Goal: Communication & Community: Answer question/provide support

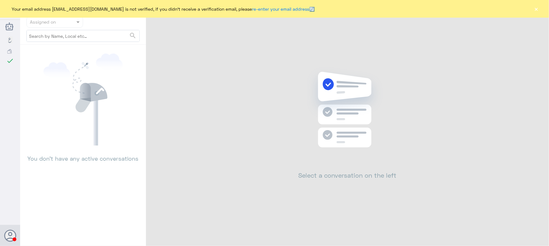
click at [538, 10] on button "×" at bounding box center [536, 9] width 6 height 6
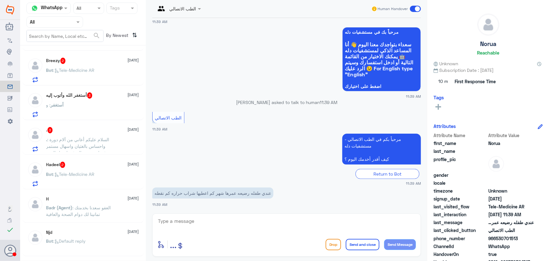
scroll to position [343, 0]
click at [77, 162] on div "Hadeel 2 31 August" at bounding box center [92, 165] width 93 height 6
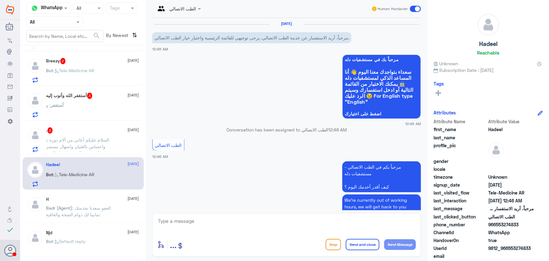
scroll to position [30, 0]
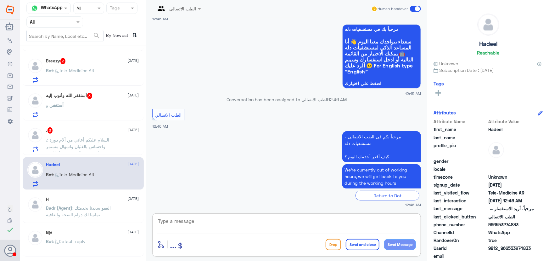
click at [223, 220] on textarea at bounding box center [286, 223] width 259 height 15
click at [256, 226] on textarea at bounding box center [286, 223] width 259 height 15
click at [385, 200] on div "مرحباً بكم في الطب الاتصالي - مستشفيات دله كيف أقدر أخدمك اليوم ؟ We’re current…" at bounding box center [286, 168] width 269 height 78
click at [217, 217] on textarea at bounding box center [286, 223] width 259 height 15
paste textarea "مرحباً معك نوف من الطب الاتصالي كيف اقدر أساعدك؟"
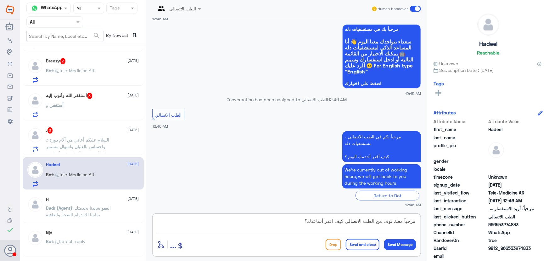
scroll to position [0, 0]
type textarea "مرحباً معك نوف من الطب الاتصالي كيف اقدر أساعدك؟"
click at [400, 241] on button "Send Message" at bounding box center [400, 244] width 32 height 11
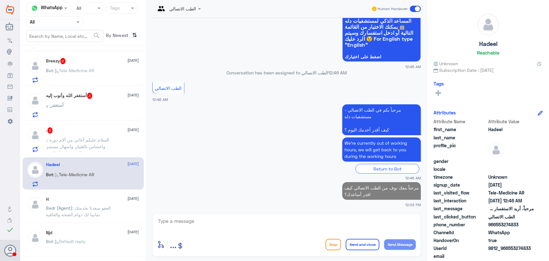
click at [105, 144] on span ": السلام عليكم أعاني من آلام دورة واحساس بالغثيان واسهال مستمر وفقدان شهيه، الم…" at bounding box center [80, 159] width 69 height 45
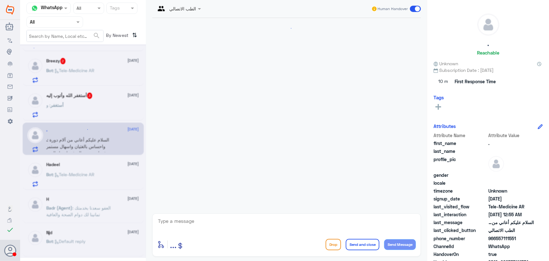
scroll to position [90, 0]
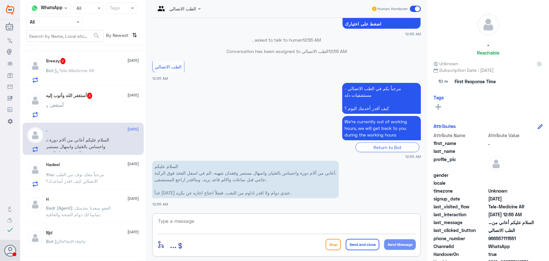
click at [195, 216] on textarea at bounding box center [286, 223] width 259 height 15
paste textarea "مرحباً معك نوف من الطب الاتصالي"
type textarea "مرحباً معك نوف من الطب الاتصالي"
click at [396, 240] on button "Send Message" at bounding box center [400, 244] width 32 height 11
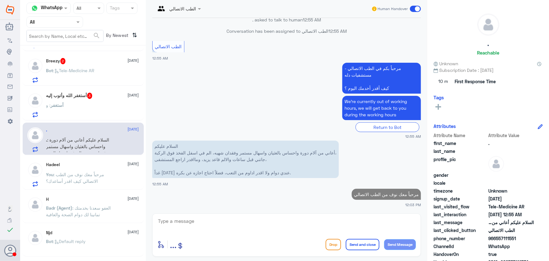
click at [281, 221] on textarea at bounding box center [286, 223] width 259 height 15
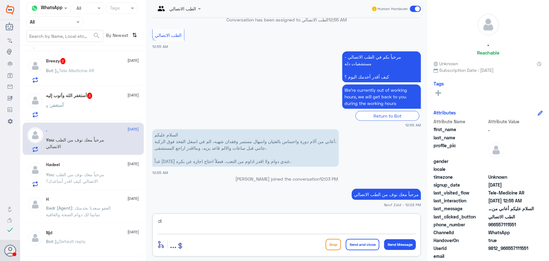
type textarea "d"
type textarea "ي"
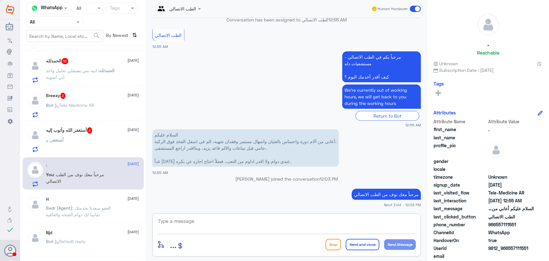
drag, startPoint x: 312, startPoint y: 229, endPoint x: 295, endPoint y: 222, distance: 18.3
click at [311, 228] on textarea at bounding box center [286, 223] width 259 height 15
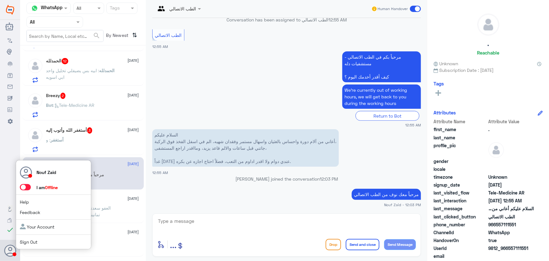
click at [26, 186] on span at bounding box center [25, 187] width 11 height 6
click at [0, 0] on input "checkbox" at bounding box center [0, 0] width 0 height 0
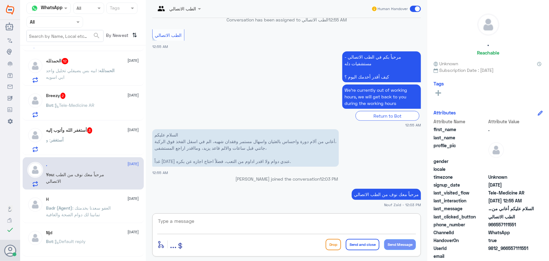
click at [263, 220] on textarea at bounding box center [286, 223] width 259 height 15
paste textarea "هنا الطب الاتصالي لكل مايخص الاستشارة الفورية من خلال التطبيق والتي من خلالها ي…"
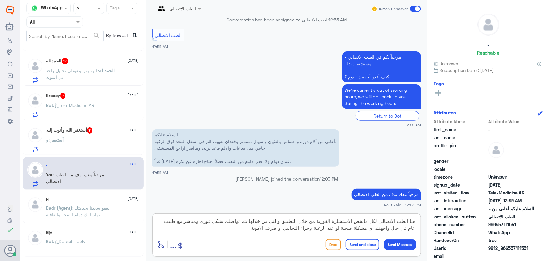
drag, startPoint x: 356, startPoint y: 221, endPoint x: 430, endPoint y: 217, distance: 74.4
click at [430, 217] on div "Channel WhatsApp Status × All Tags Agent Filter All search By Newest ⇅ Hadeel 3…" at bounding box center [284, 131] width 529 height 262
type textarea "يمكنك تلقي الاستشارة الفورية من خلال التطبيق والتي من خلالها يتم تواصلك بشكل فو…"
click at [370, 241] on button "Send and close" at bounding box center [363, 244] width 34 height 11
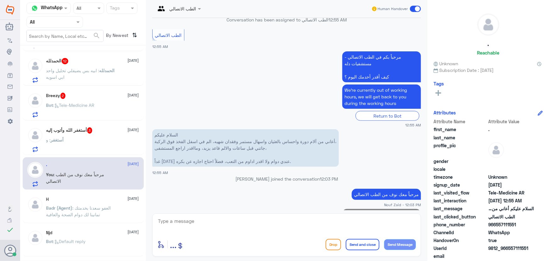
scroll to position [156, 0]
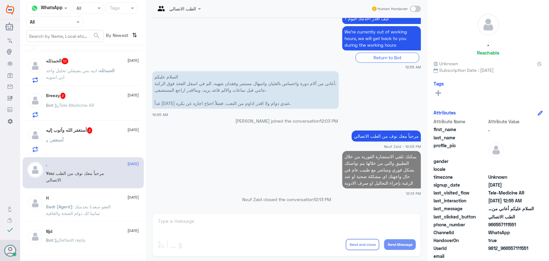
click at [94, 148] on div "أستغفر : و" at bounding box center [92, 145] width 93 height 14
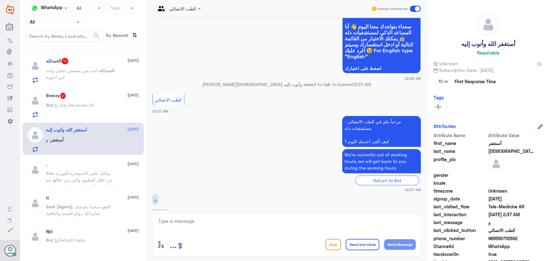
scroll to position [52, 0]
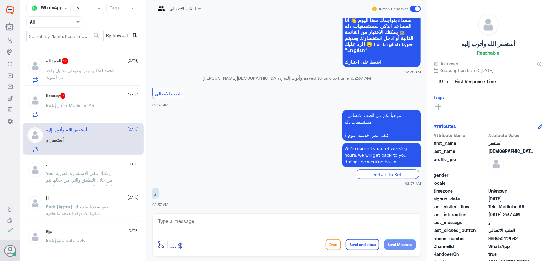
click at [192, 222] on textarea at bounding box center [286, 223] width 259 height 15
paste textarea "مرحباً معك نوف من الطب الاتصالي كيف اقدر أساعدك؟"
type textarea "مرحباً معك نوف من الطب الاتصالي كيف اقدر أساعدك؟"
click at [395, 242] on button "Send Message" at bounding box center [400, 244] width 32 height 11
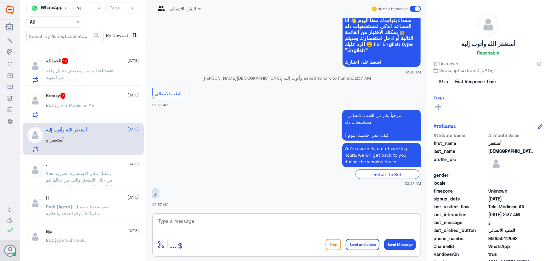
scroll to position [79, 0]
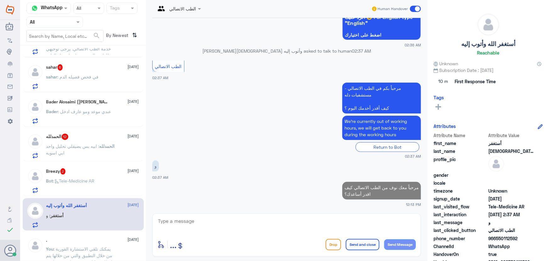
click at [90, 155] on div "Alanoud 1 31 August Alanoud : تمام يعطيكم العافيه Hadeel 31 August عبدالكريم (A…" at bounding box center [83, 155] width 126 height 215
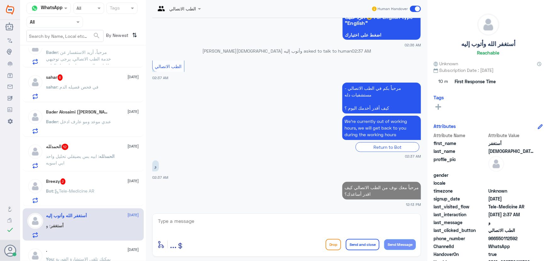
click at [87, 182] on div "Breezy 2 31 August" at bounding box center [92, 181] width 93 height 6
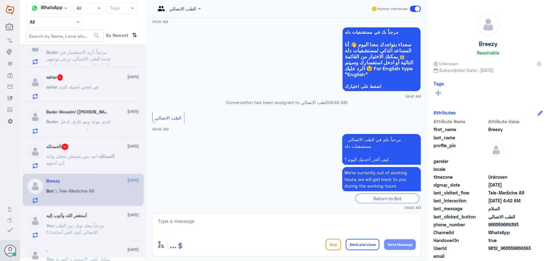
scroll to position [30, 0]
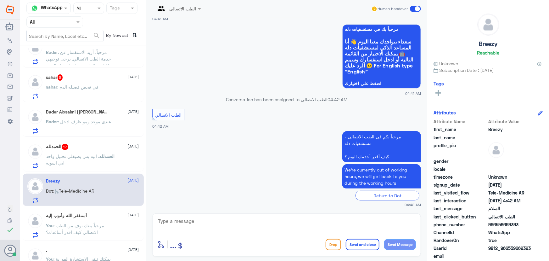
click at [224, 227] on textarea at bounding box center [286, 223] width 259 height 15
click at [175, 217] on textarea at bounding box center [286, 223] width 259 height 15
paste textarea "مرحباً معك نوف من الطب الاتصالي كيف اقدر أساعدك؟"
type textarea "مرحباً معك نوف من الطب الاتصالي كيف اقدر أساعدك؟"
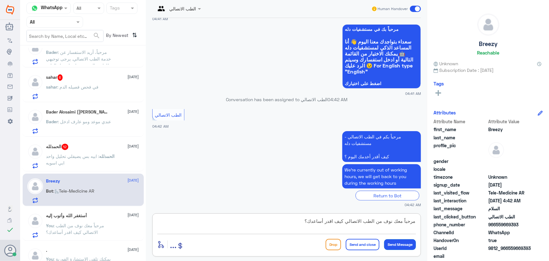
click at [405, 243] on button "Send Message" at bounding box center [400, 244] width 32 height 11
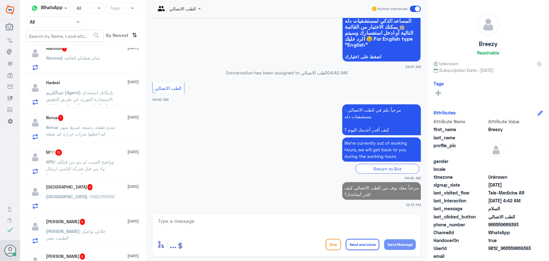
scroll to position [0, 0]
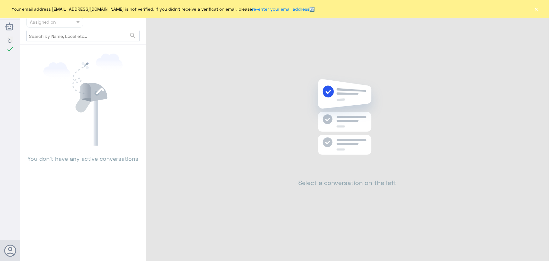
click at [533, 9] on div "Your email address [EMAIL_ADDRESS][DOMAIN_NAME] is not verified, if you didn't …" at bounding box center [274, 9] width 549 height 18
click at [535, 10] on button "×" at bounding box center [536, 9] width 6 height 6
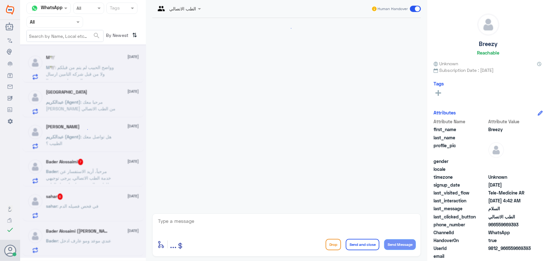
scroll to position [532, 0]
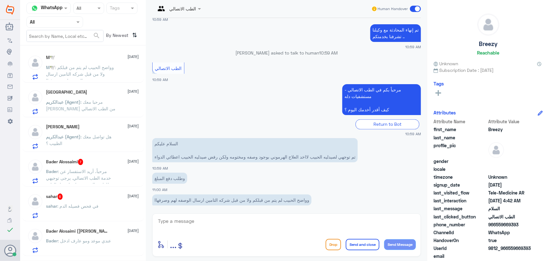
click at [96, 172] on span ": مرحباً، أريد الاستفسار عن خدمة الطب الاتصالي. يرجى توجيهي للقائمة الرئيسية وا…" at bounding box center [78, 180] width 65 height 25
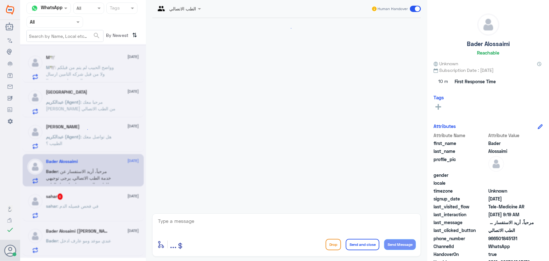
scroll to position [266, 0]
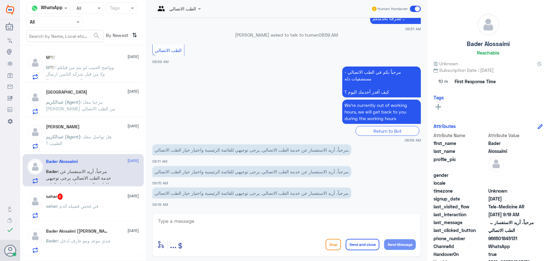
click at [200, 217] on textarea at bounding box center [286, 223] width 259 height 15
paste textarea "مرحباً معك نوف من الطب الاتصالي كيف اقدر أساعدك؟"
type textarea "مرحباً معك نوف من الطب الاتصالي كيف اقدر أساعدك؟"
drag, startPoint x: 401, startPoint y: 243, endPoint x: 394, endPoint y: 241, distance: 7.4
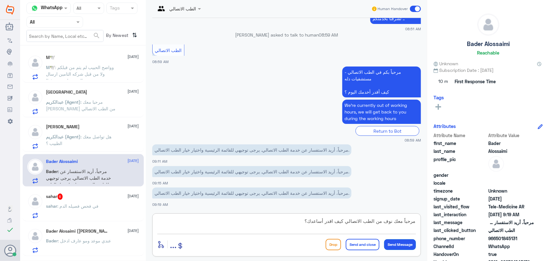
click at [401, 243] on button "Send Message" at bounding box center [400, 244] width 32 height 11
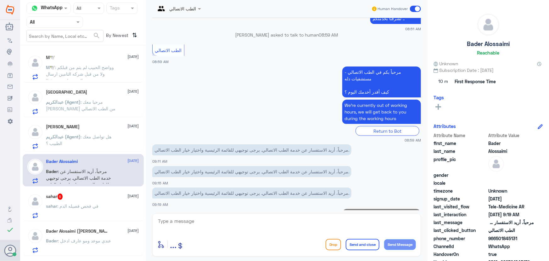
scroll to position [293, 0]
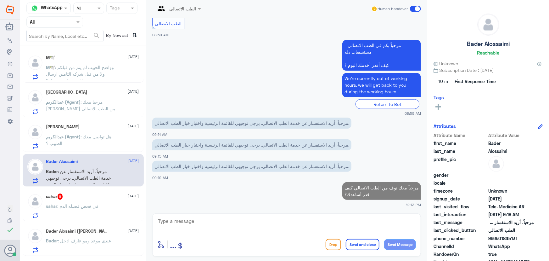
click at [79, 194] on div "sahar 6 31 August" at bounding box center [92, 196] width 93 height 6
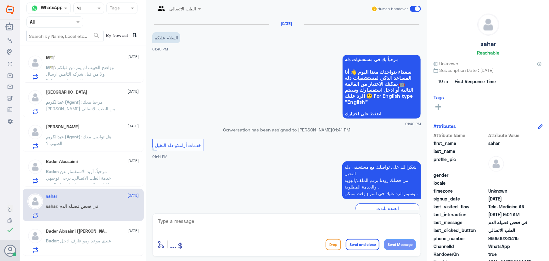
scroll to position [261, 0]
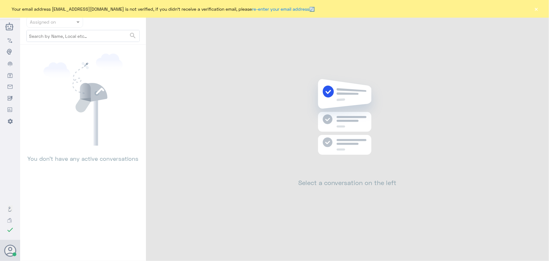
click at [536, 8] on button "×" at bounding box center [536, 9] width 6 height 6
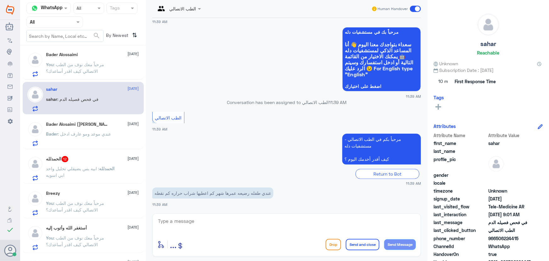
scroll to position [171, 0]
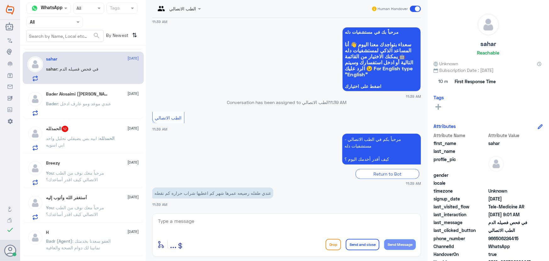
click at [83, 130] on div "الحمدلله 12 31 August" at bounding box center [92, 129] width 93 height 6
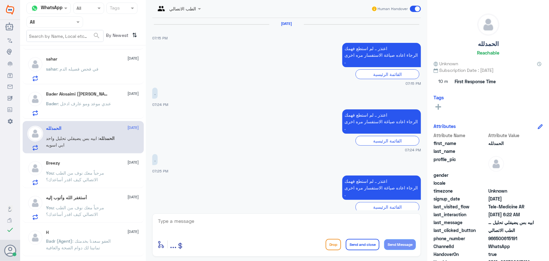
scroll to position [537, 0]
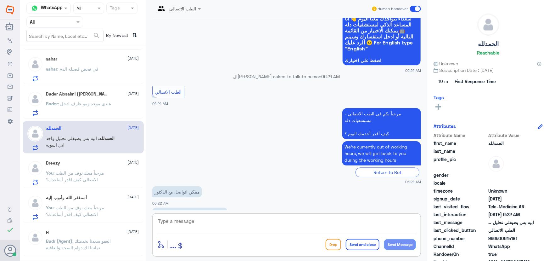
click at [218, 222] on textarea at bounding box center [286, 223] width 259 height 15
paste textarea "مرحباً معك نوف من الطب الاتصالي"
type textarea "مرحباً معك نوف من الطب الاتصالي"
click at [396, 242] on button "Send Message" at bounding box center [400, 244] width 32 height 11
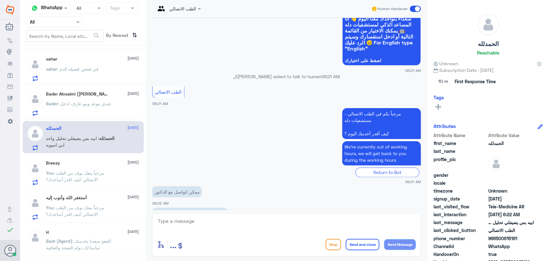
scroll to position [557, 0]
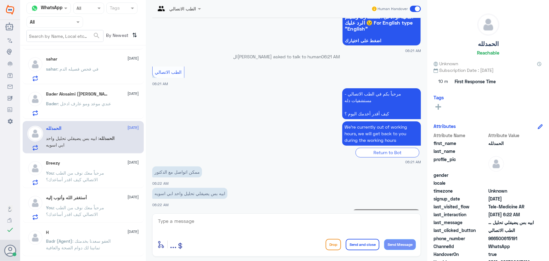
drag, startPoint x: 496, startPoint y: 236, endPoint x: 525, endPoint y: 237, distance: 28.6
click at [525, 238] on span "966500615191" at bounding box center [511, 238] width 46 height 7
copy span "500615191"
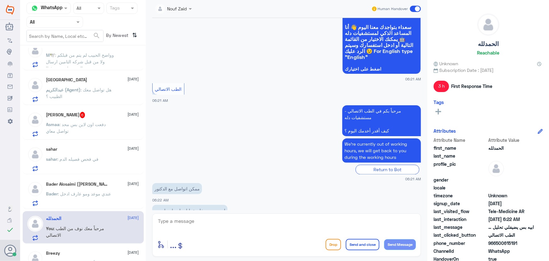
scroll to position [114, 0]
click at [94, 185] on h5 "Bader Alosaimi (abu Malak) 3" at bounding box center [78, 186] width 65 height 6
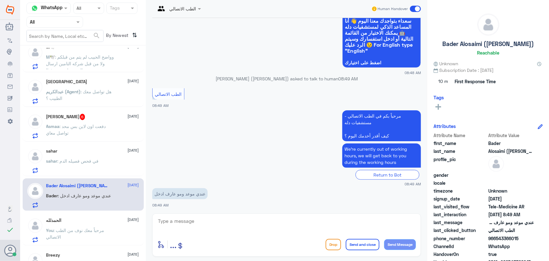
scroll to position [52, 0]
drag, startPoint x: 497, startPoint y: 239, endPoint x: 538, endPoint y: 242, distance: 41.3
click at [538, 242] on div "phone_number 966543366015" at bounding box center [488, 239] width 109 height 8
copy span "543366015"
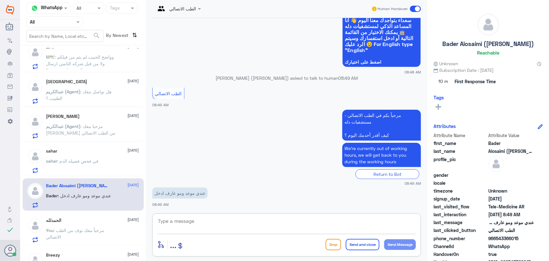
click at [254, 222] on textarea at bounding box center [286, 223] width 259 height 15
click at [244, 222] on textarea at bounding box center [286, 223] width 259 height 15
paste textarea "مرحباً معك نوف من الطب الاتصالي"
type textarea "مرحباً معك نوف من الطب الاتصالي"
click at [401, 242] on button "Send Message" at bounding box center [400, 244] width 32 height 11
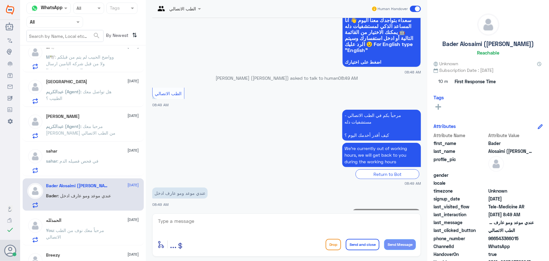
scroll to position [72, 0]
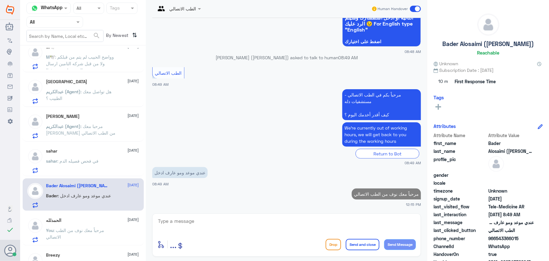
click at [311, 223] on textarea at bounding box center [286, 223] width 259 height 15
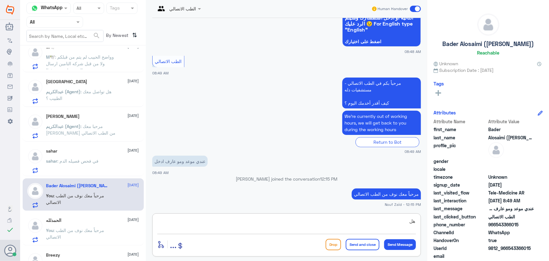
type textarea "ه"
type textarea "ي"
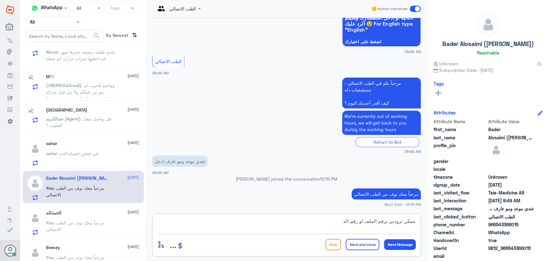
scroll to position [114, 0]
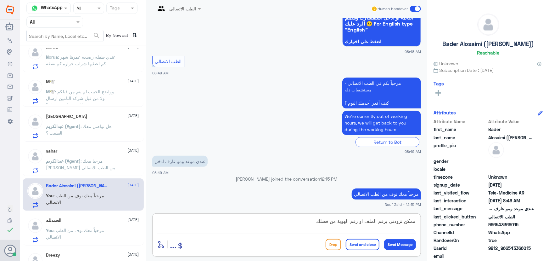
type textarea "ممكن تزودني برقم الملف او رقم الهوية من فضلك"
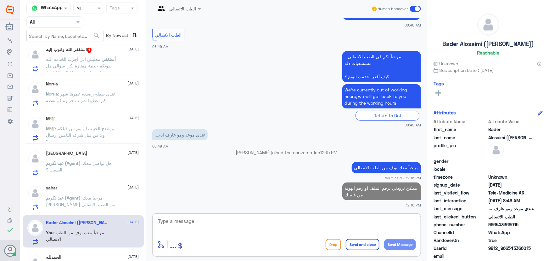
scroll to position [28, 0]
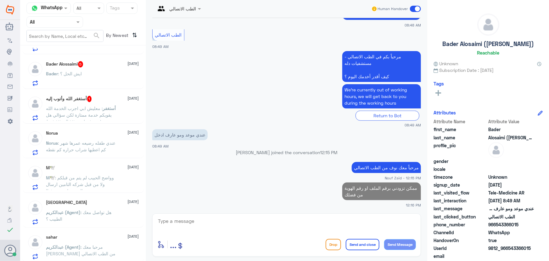
click at [85, 116] on span ": معليش ابي اجرب الخدمة الله يقويكم خدمة ممتازة لكن سؤالي هل هي فقط من ١٢ الى ١…" at bounding box center [79, 114] width 66 height 19
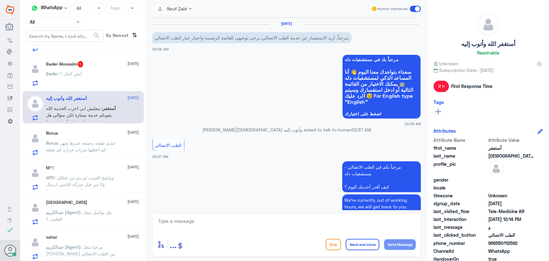
scroll to position [111, 0]
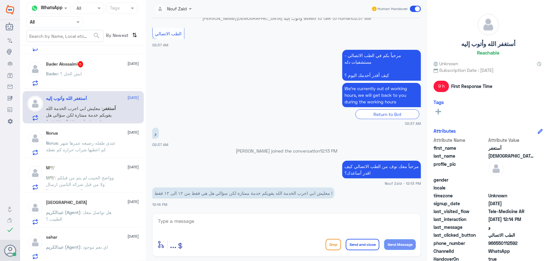
click at [190, 227] on textarea at bounding box center [286, 223] width 259 height 15
type textarea "ا"
type textarea "صحيح الخدمة الان متاحة من 12 الى 12"
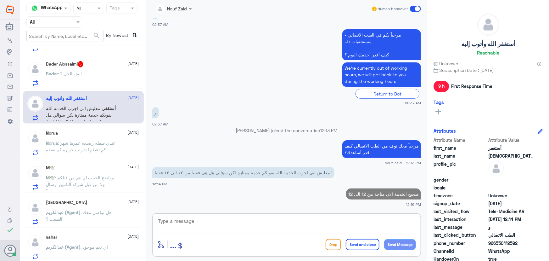
click at [106, 83] on div "Bader : ايش الحل ؟" at bounding box center [92, 79] width 93 height 14
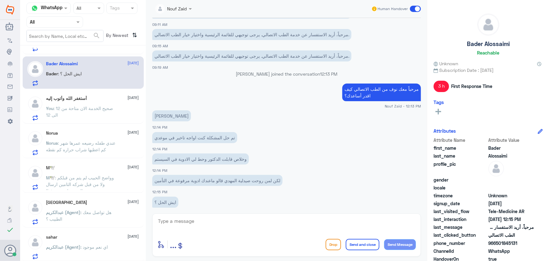
scroll to position [318, 0]
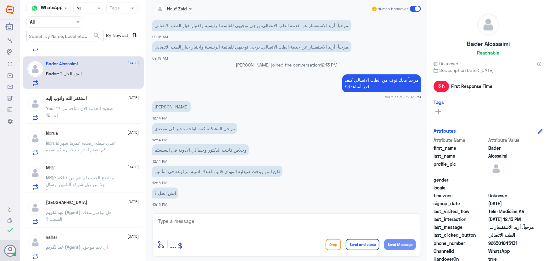
click at [210, 219] on textarea at bounding box center [286, 223] width 259 height 15
click at [191, 220] on textarea at bounding box center [286, 223] width 259 height 15
drag, startPoint x: 497, startPoint y: 242, endPoint x: 525, endPoint y: 246, distance: 28.9
click at [525, 246] on div "phone_number 966501845131" at bounding box center [488, 243] width 109 height 8
copy span "501845131"
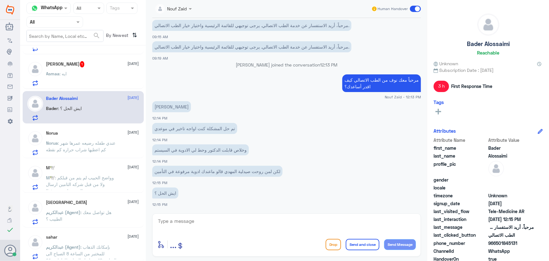
click at [78, 66] on h5 "Asmaa Alsubaie 1" at bounding box center [65, 64] width 38 height 6
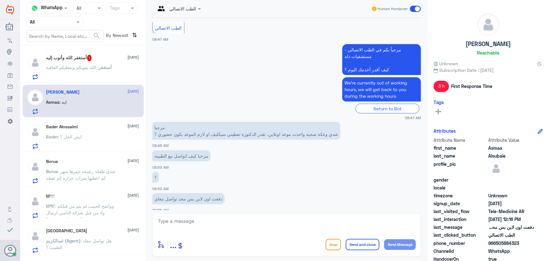
scroll to position [334, 0]
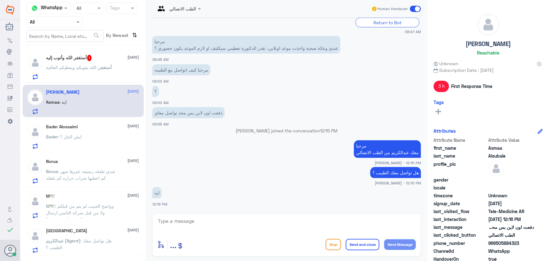
click at [121, 72] on div "أستغفر : الله يقويكم ويعطيكم العافية" at bounding box center [92, 72] width 93 height 14
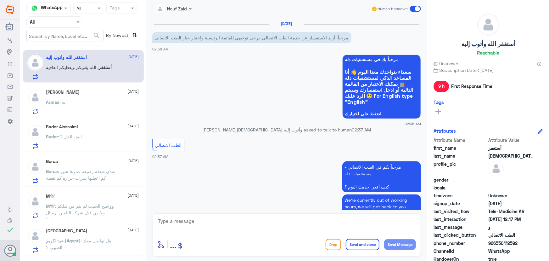
scroll to position [153, 0]
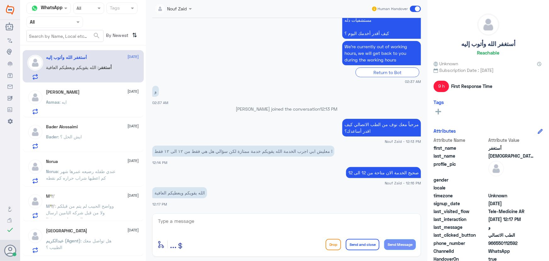
click at [269, 219] on textarea at bounding box center [286, 223] width 259 height 15
type textarea "الله يعافيك، نسعد بخدمتك"
click at [366, 242] on button "Send and close" at bounding box center [363, 244] width 34 height 11
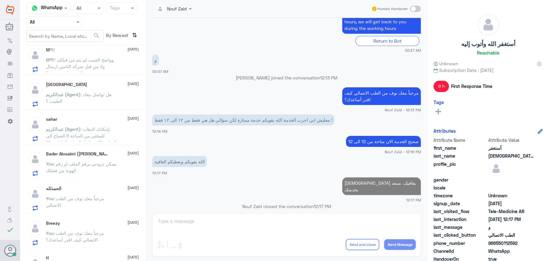
scroll to position [171, 0]
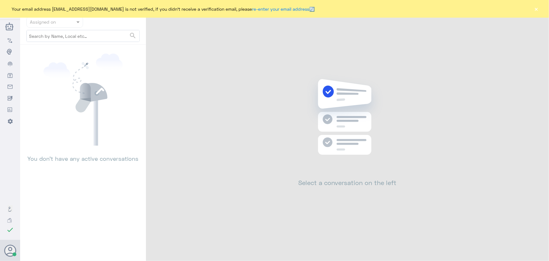
click at [538, 12] on button "×" at bounding box center [536, 9] width 6 height 6
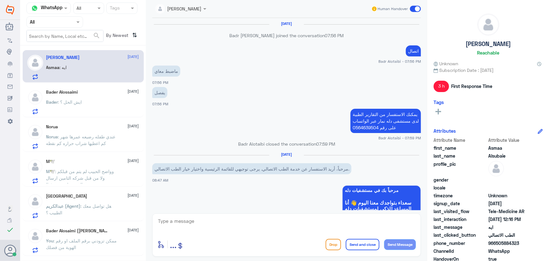
scroll to position [334, 0]
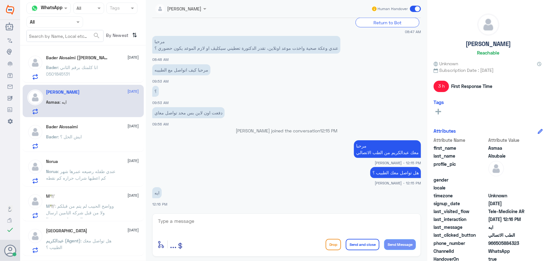
click at [72, 59] on h5 "Bader Alosaimi (abu Malak) 1" at bounding box center [78, 58] width 65 height 6
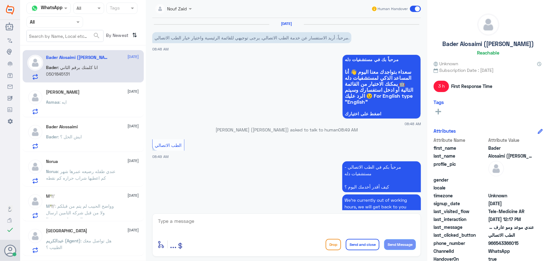
scroll to position [132, 0]
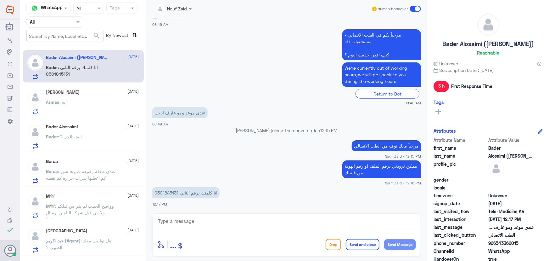
click at [221, 222] on textarea at bounding box center [286, 223] width 259 height 15
click at [100, 141] on div "Bader : ايش الحل ؟" at bounding box center [92, 142] width 93 height 14
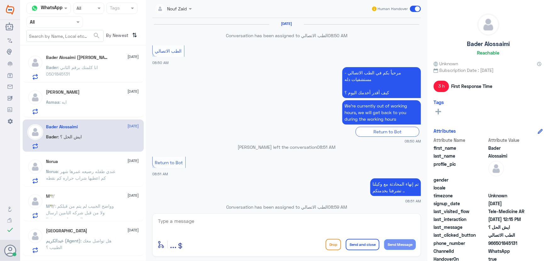
scroll to position [318, 0]
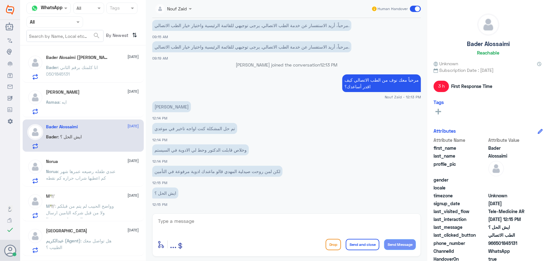
click at [107, 71] on p "Bader : انا كلمتك برقم الثاني 0501845131" at bounding box center [81, 72] width 71 height 16
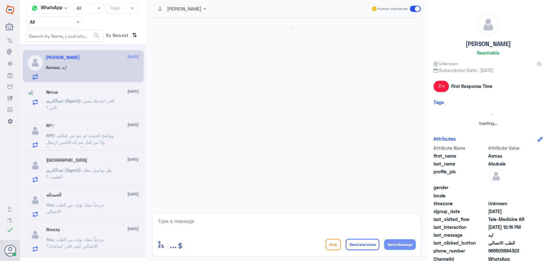
click at [292, 220] on textarea at bounding box center [286, 223] width 259 height 15
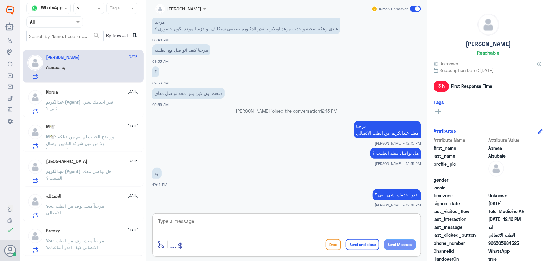
click at [100, 101] on span ": اقدر اخدمك بشي ثاني ؟" at bounding box center [80, 105] width 69 height 12
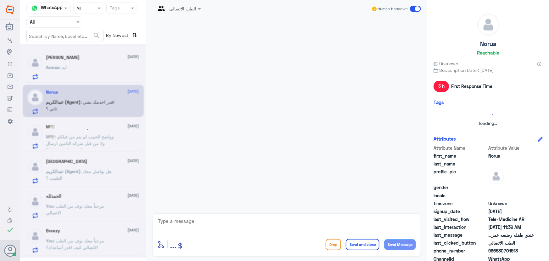
scroll to position [289, 0]
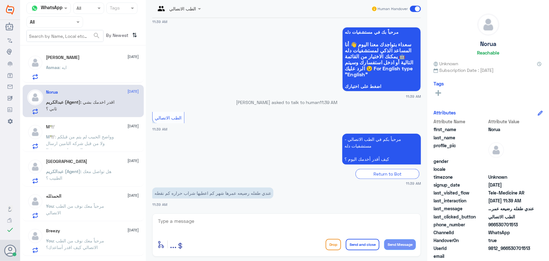
click at [193, 220] on textarea at bounding box center [286, 223] width 259 height 15
click at [102, 66] on div "Asmaa : لا شكرا" at bounding box center [92, 72] width 93 height 14
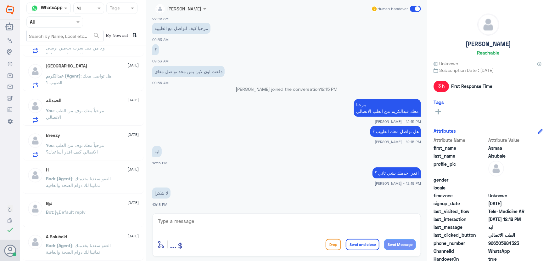
scroll to position [86, 0]
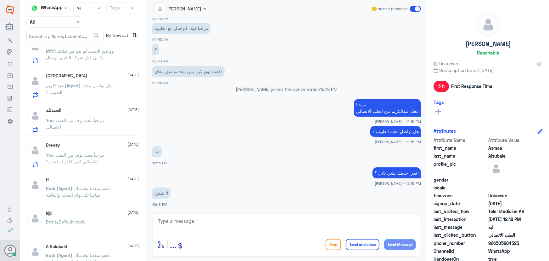
click at [85, 149] on div "Breezy 31 August You : مرحباً معك نوف من الطب الاتصالي كيف اقدر أساعدك؟" at bounding box center [92, 154] width 93 height 25
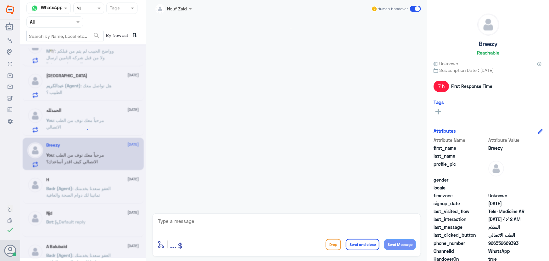
scroll to position [69, 0]
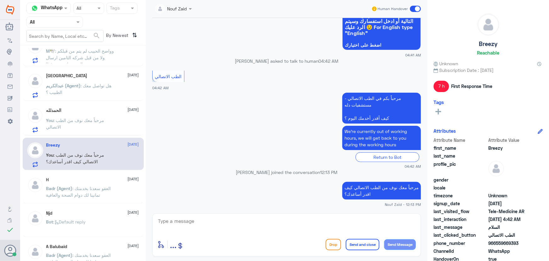
click at [413, 7] on span at bounding box center [415, 9] width 11 height 6
click at [0, 0] on input "checkbox" at bounding box center [0, 0] width 0 height 0
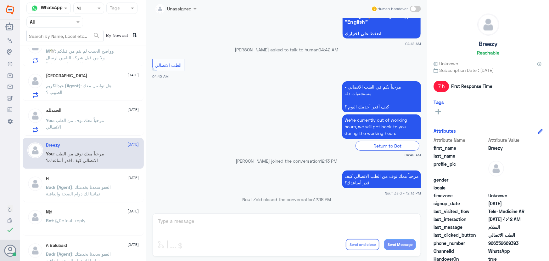
click at [109, 124] on p "You : مرحباً معك نوف من الطب الاتصالي" at bounding box center [81, 125] width 71 height 16
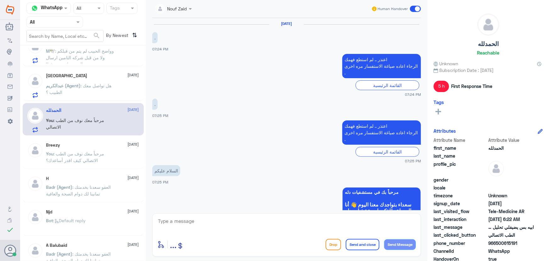
scroll to position [520, 0]
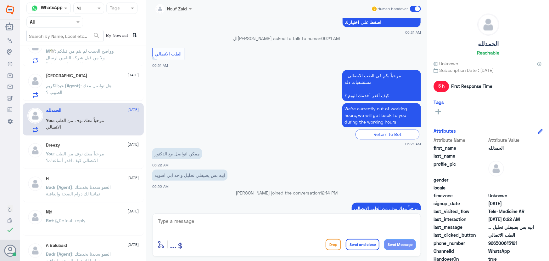
click at [415, 9] on span at bounding box center [415, 9] width 11 height 6
click at [0, 0] on input "checkbox" at bounding box center [0, 0] width 0 height 0
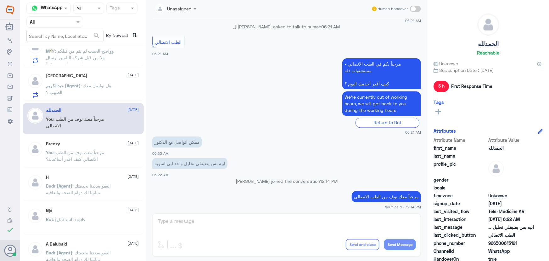
click at [418, 7] on span at bounding box center [415, 9] width 11 height 6
click at [0, 0] on input "checkbox" at bounding box center [0, 0] width 0 height 0
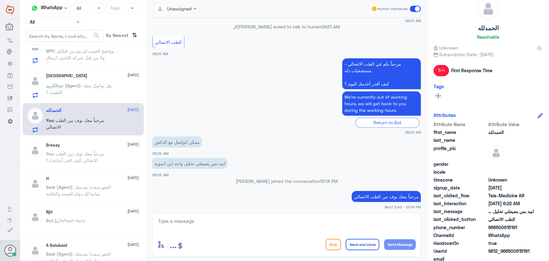
scroll to position [28, 0]
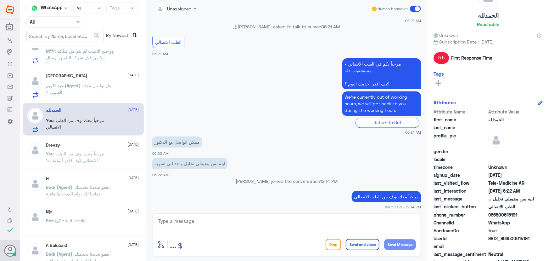
drag, startPoint x: 497, startPoint y: 213, endPoint x: 523, endPoint y: 215, distance: 26.2
click at [523, 215] on span "966500615191" at bounding box center [511, 214] width 46 height 7
copy span "500615191"
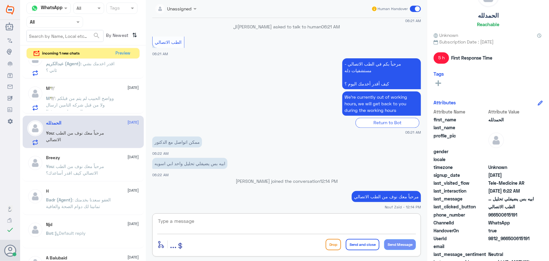
click at [179, 219] on textarea at bounding box center [286, 223] width 259 height 15
click at [212, 223] on textarea at bounding box center [286, 223] width 259 height 15
type textarea "تم التواصل من خلال الاتصال الهاتفي، سعدنا بخدمتك"
click at [360, 241] on button "Send and close" at bounding box center [363, 244] width 34 height 11
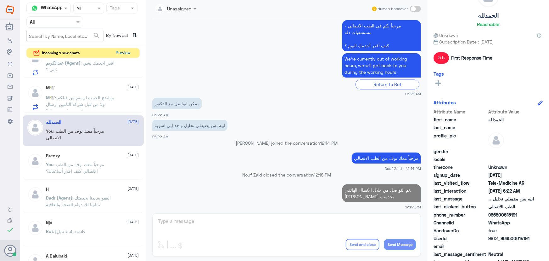
click at [120, 57] on button "Preview" at bounding box center [124, 53] width 20 height 10
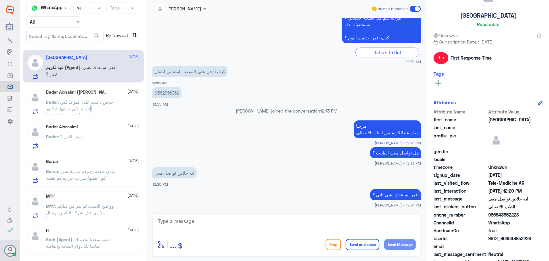
click at [104, 106] on span ": خلاص دخلت على الموعد لكن الادوية اللي حطتها الدكتور ماهي مرفوعه في التأمين" at bounding box center [80, 108] width 68 height 19
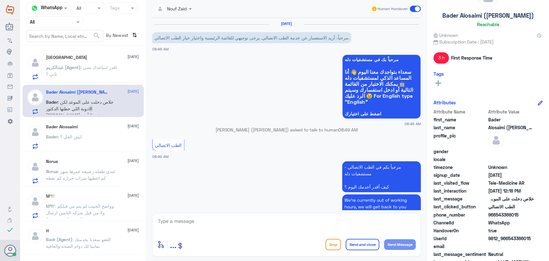
scroll to position [153, 0]
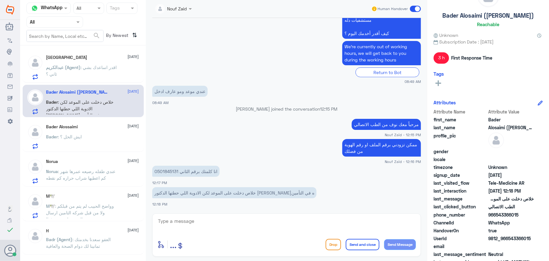
drag, startPoint x: 185, startPoint y: 215, endPoint x: 185, endPoint y: 220, distance: 5.7
click at [185, 218] on div "enter flow name ... Drop Send and close Send Message" at bounding box center [286, 234] width 269 height 43
click at [185, 221] on textarea at bounding box center [286, 223] width 259 height 15
drag, startPoint x: 509, startPoint y: 237, endPoint x: 538, endPoint y: 237, distance: 28.9
click at [538, 237] on div "UserId 9812_966543366015" at bounding box center [488, 239] width 109 height 8
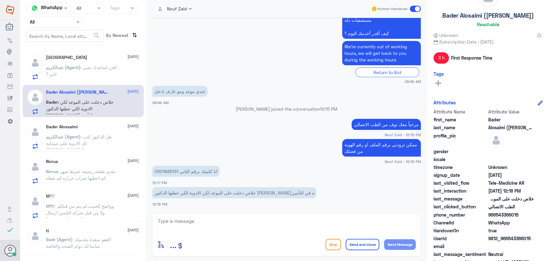
copy span "543366015"
drag, startPoint x: 177, startPoint y: 170, endPoint x: 146, endPoint y: 173, distance: 31.3
click at [146, 173] on div "Nouf Zaid Human Handover 31 Aug 2025 مرحباً، أريد الاستفسار عن خدمة الطب الاتصا…" at bounding box center [286, 131] width 281 height 262
click at [160, 171] on p "انا كلمتك برقم الثاني 0501845131" at bounding box center [185, 171] width 67 height 11
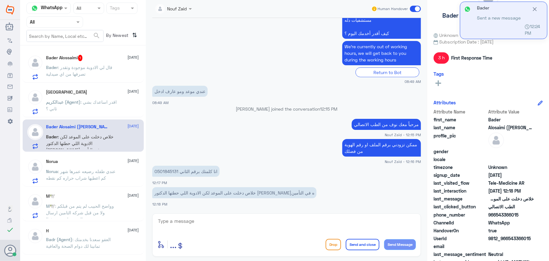
click at [79, 68] on span ": قال لي الادوية موجودة وتقدر تصرفها من اي صيدلية" at bounding box center [79, 71] width 66 height 12
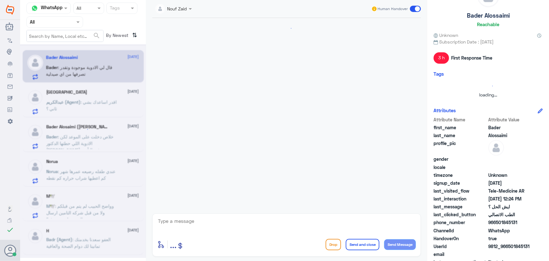
scroll to position [267, 0]
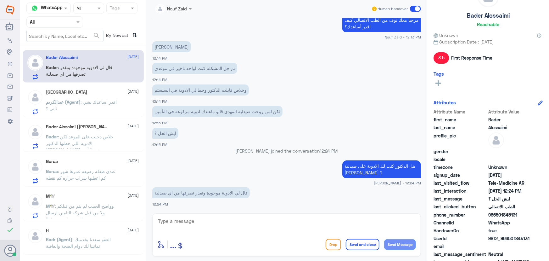
click at [99, 136] on span ": خلاص دخلت على الموعد لكن الادوية اللي حطتها الدكتور ماهي مرفوعه في التأمين" at bounding box center [80, 143] width 68 height 19
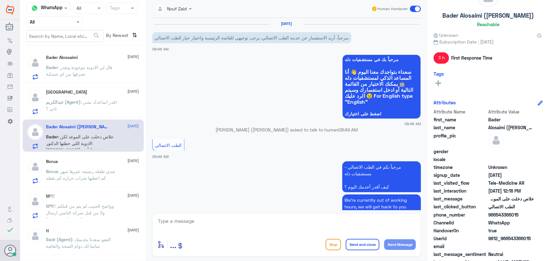
scroll to position [153, 0]
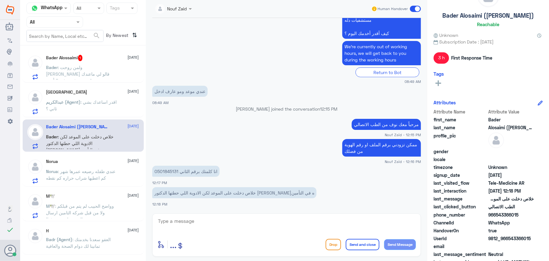
click at [107, 61] on div "Bader Alossaimi 1 31 August" at bounding box center [92, 58] width 93 height 6
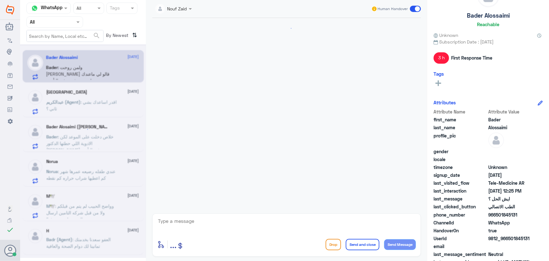
scroll to position [275, 0]
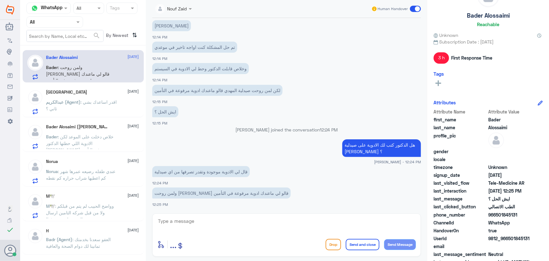
click at [113, 138] on span ": خلاص دخلت على الموعد لكن الادوية اللي حطتها الدكتور ماهي مرفوعه في التأمين" at bounding box center [80, 143] width 68 height 19
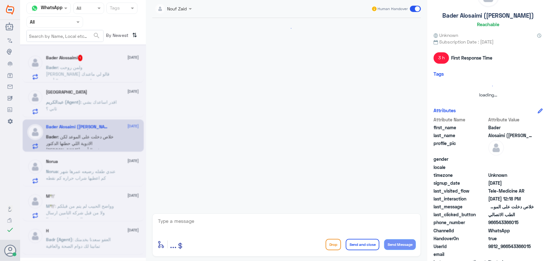
scroll to position [153, 0]
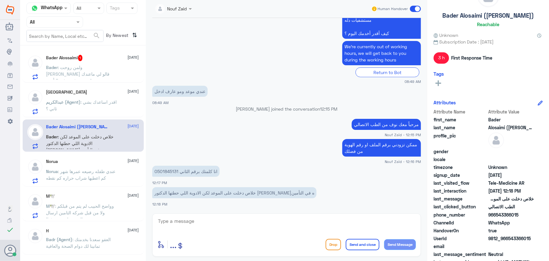
click at [108, 72] on p "Bader : ولمن روحت النهدي قالو لي ماعندك ادوية مرفوعة في التأمين" at bounding box center [81, 72] width 71 height 16
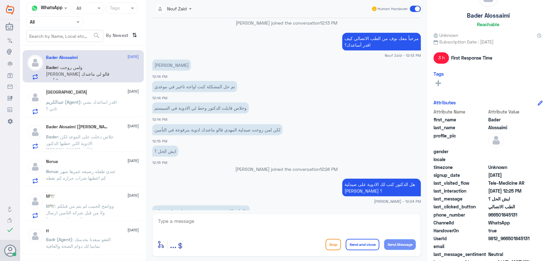
scroll to position [275, 0]
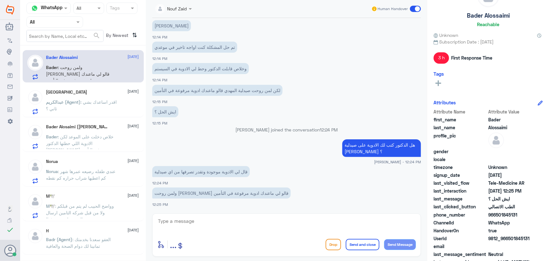
click at [49, 163] on h5 "Norua" at bounding box center [52, 161] width 12 height 5
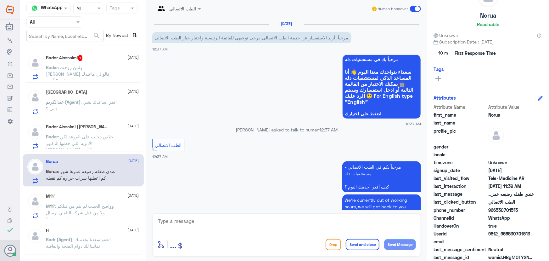
scroll to position [289, 0]
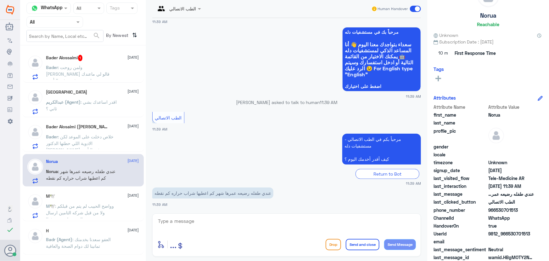
click at [69, 132] on div "Bader Alosaimi (abu Malak) 31 August Bader : خلاص دخلت على الموعد لكن الادوية ا…" at bounding box center [92, 136] width 93 height 25
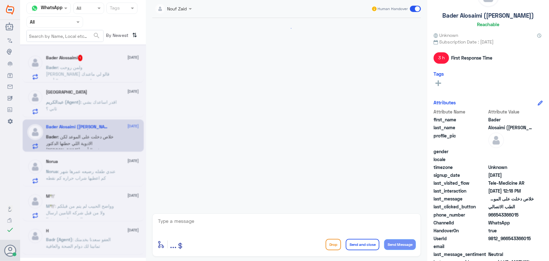
scroll to position [153, 0]
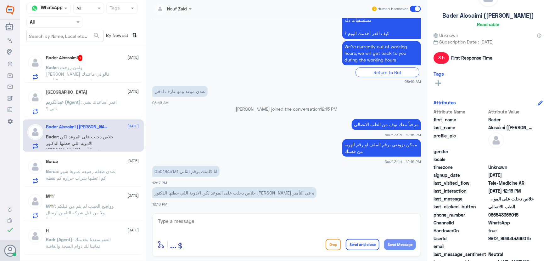
click at [412, 9] on span at bounding box center [415, 9] width 11 height 6
click at [0, 0] on input "checkbox" at bounding box center [0, 0] width 0 height 0
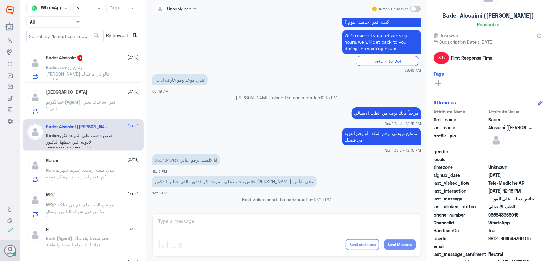
click at [83, 169] on span ": عندي طفله رضيعه عمرها شهر كم اعطيها شراب حراره كم نقطه" at bounding box center [81, 173] width 70 height 12
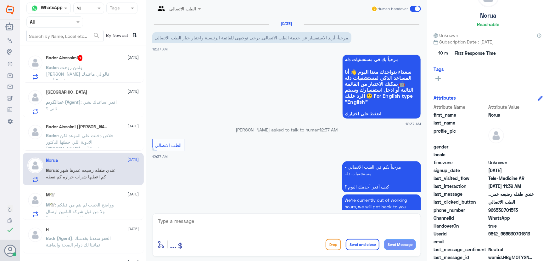
scroll to position [289, 0]
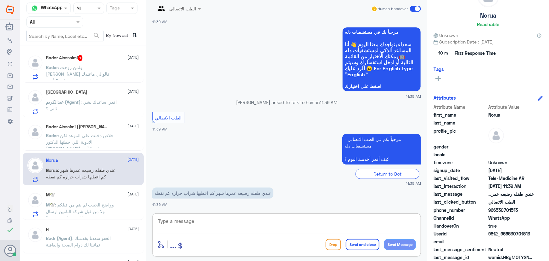
click at [206, 227] on textarea at bounding box center [286, 223] width 259 height 15
click at [255, 216] on div "enter flow name ... Drop Send and close Send Message" at bounding box center [286, 234] width 269 height 43
click at [259, 223] on textarea at bounding box center [286, 223] width 259 height 15
paste textarea "مرحباً معك نوف من الطب الاتصالي"
click at [329, 227] on textarea "مرحباً معك نوف من الطب الاتصالي" at bounding box center [286, 223] width 259 height 15
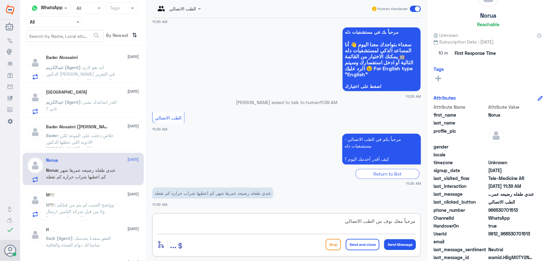
type textarea "مرحباً معك نوف من الطب الاتصالي"
click at [397, 243] on button "Send Message" at bounding box center [400, 244] width 32 height 11
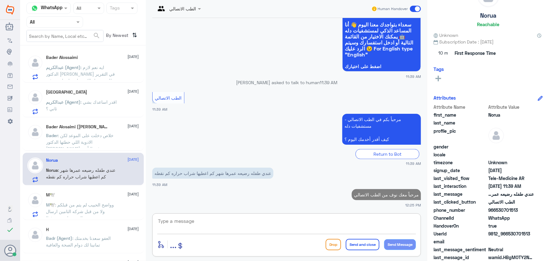
click at [302, 228] on textarea at bounding box center [286, 223] width 259 height 15
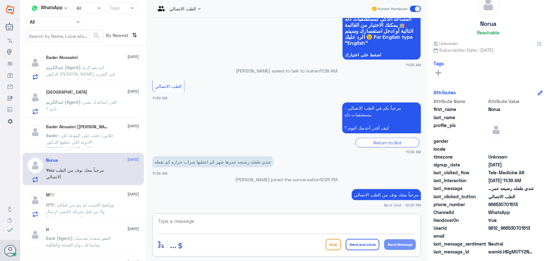
scroll to position [20, 0]
paste textarea "هنا الطب الاتصالي لكل مايخص الاستشارة الفورية من خلال التطبيق والتي من خلالها ي…"
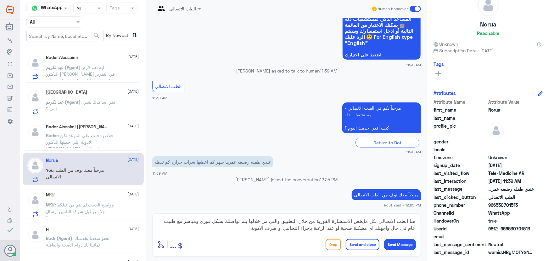
drag, startPoint x: 418, startPoint y: 228, endPoint x: 255, endPoint y: 229, distance: 162.4
click at [256, 229] on div "هنا الطب الاتصالي لكل مايخص الاستشارة الفورية من خلال التطبيق والتي من خلالها ي…" at bounding box center [286, 234] width 269 height 43
drag, startPoint x: 254, startPoint y: 229, endPoint x: 434, endPoint y: 234, distance: 179.7
click at [434, 234] on div "Channel WhatsApp Status × All Tags Agent Filter All search By Newest ⇅ Bader Al…" at bounding box center [284, 131] width 529 height 262
drag, startPoint x: 161, startPoint y: 218, endPoint x: 282, endPoint y: 230, distance: 122.0
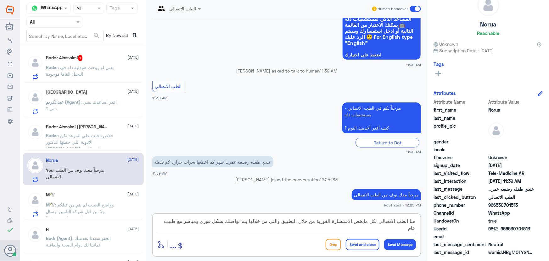
click at [282, 230] on textarea "هنا الطب الاتصالي لكل مايخص الاستشارة الفورية من خلال التطبيق والتي من خلالها ي…" at bounding box center [286, 223] width 259 height 15
type textarea "هنا الطب الاتصالي لكل مايخص الاستشارة الفورية من خلال التطبيق لمن هم فوق عمر ال…"
click at [359, 245] on button "Send and close" at bounding box center [363, 244] width 34 height 11
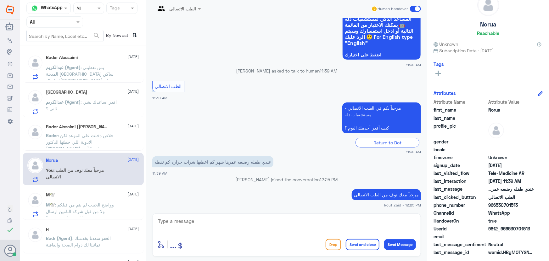
scroll to position [349, 0]
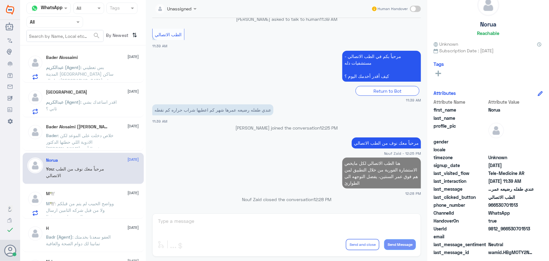
click at [82, 142] on span ": خلاص دخلت على الموعد لكن الادوية اللي حطتها الدكتور ماهي مرفوعه في التأمين" at bounding box center [80, 141] width 68 height 19
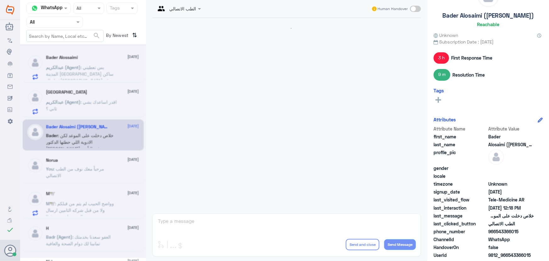
scroll to position [164, 0]
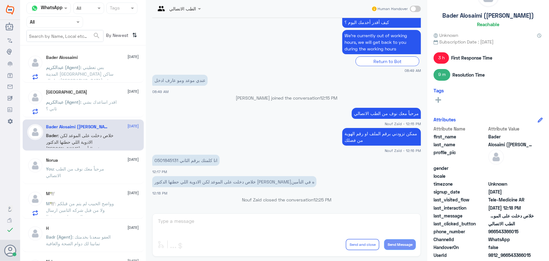
click at [97, 109] on p "عبدالكريم (Agent) : اقدر اساعدك بشي ثاني ؟" at bounding box center [81, 106] width 71 height 16
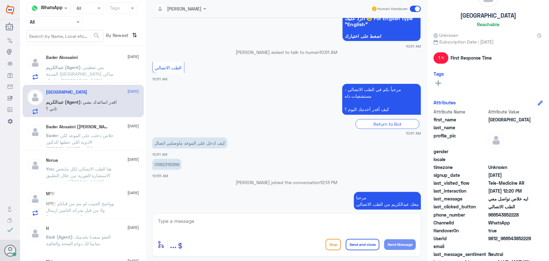
scroll to position [149, 0]
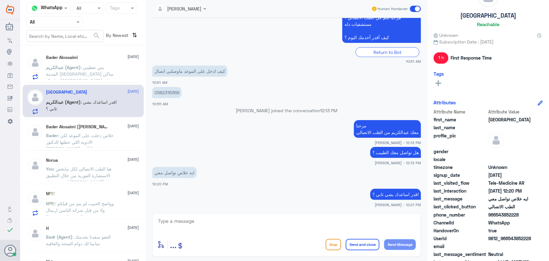
click at [69, 203] on span ": وواضح الحبيب لم يتم من قبلكم ولا من قبل شركه التامين ارسال الوصفه لهم وصرفهاا" at bounding box center [80, 209] width 68 height 19
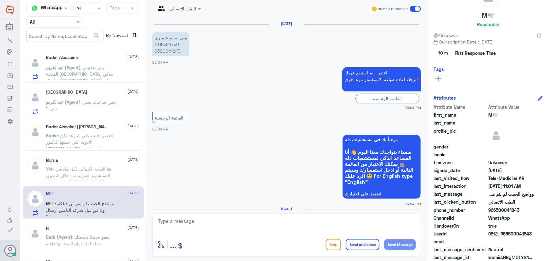
scroll to position [532, 0]
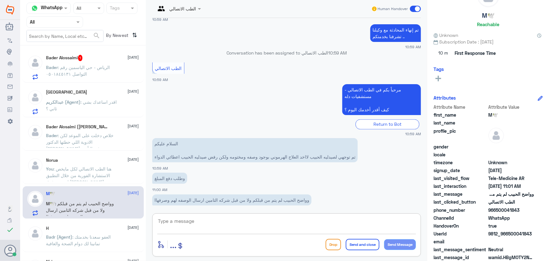
click at [216, 222] on textarea at bounding box center [286, 223] width 259 height 15
click at [209, 220] on textarea at bounding box center [286, 223] width 259 height 15
paste textarea "مرحباً معك نوف من الطب الاتصالي"
type textarea "مرحباً معك نوف من الطب الاتصالي"
click at [105, 78] on p "عبدالكريم (Agent) : العفو وتمنياتنا لك بدوام الصحة والعافية" at bounding box center [81, 72] width 71 height 16
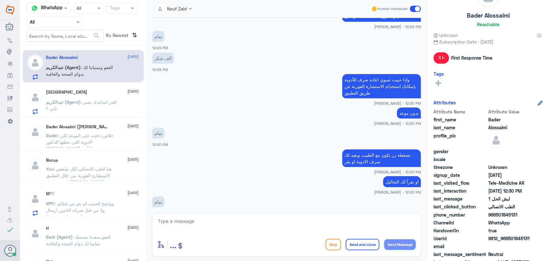
scroll to position [265, 0]
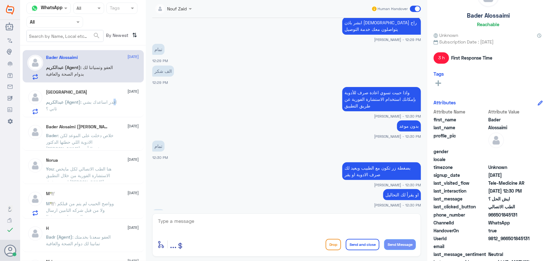
click at [109, 98] on div "Turki 31 August عبدالكريم (Agent) : اقدر اساعدك بشي ثاني ؟" at bounding box center [92, 101] width 93 height 25
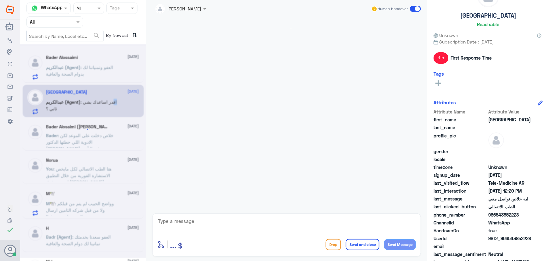
scroll to position [149, 0]
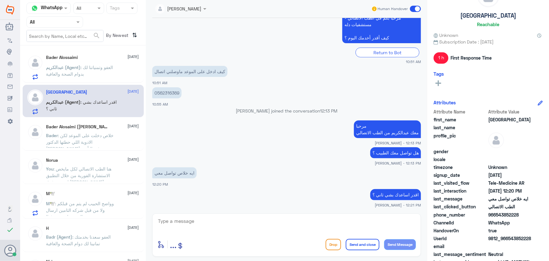
click at [100, 64] on p "عبدالكريم (Agent) : العفو وتمنياتنا لك بدوام الصحة والعافية" at bounding box center [81, 72] width 71 height 16
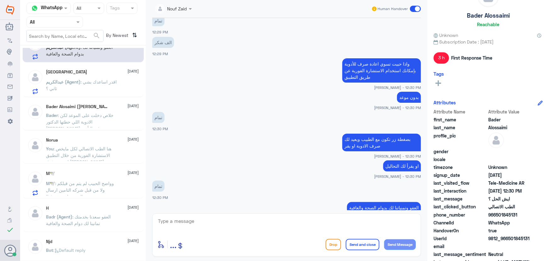
scroll to position [86, 0]
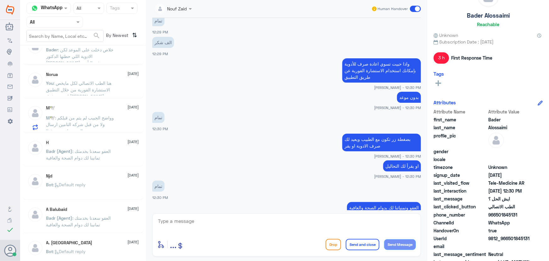
click at [92, 125] on span ": وواضح الحبيب لم يتم من قبلكم ولا من قبل شركه التامين ارسال الوصفه لهم وصرفهاا" at bounding box center [80, 124] width 68 height 19
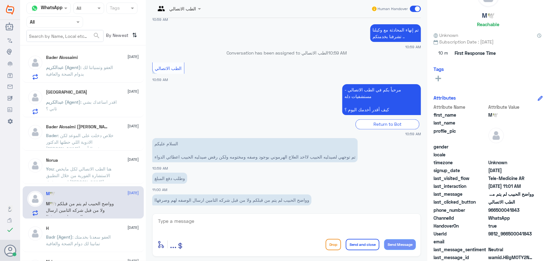
click at [91, 109] on p "عبدالكريم (Agent) : اقدر اساعدك بشي ثاني ؟" at bounding box center [81, 106] width 71 height 16
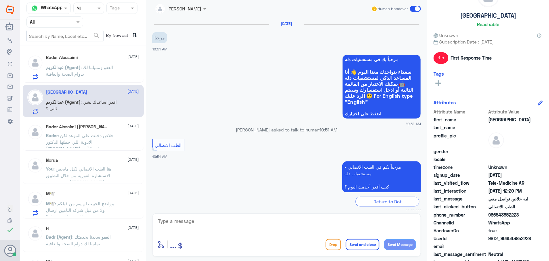
scroll to position [149, 0]
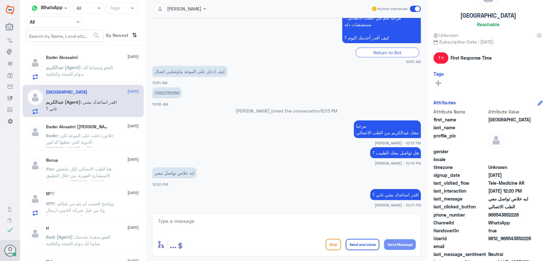
click at [111, 105] on p "عبدالكريم (Agent) : اقدر اساعدك بشي ثاني ؟" at bounding box center [81, 106] width 71 height 16
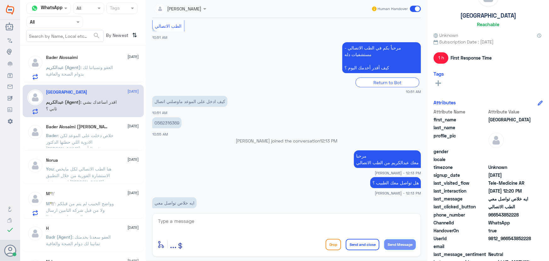
scroll to position [149, 0]
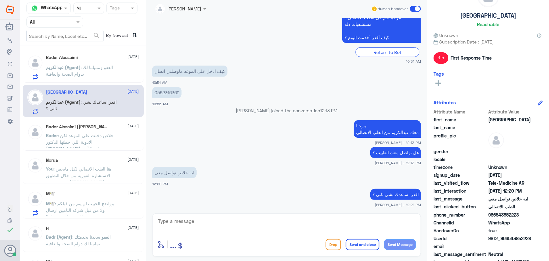
click at [416, 9] on span at bounding box center [415, 9] width 11 height 6
click at [0, 0] on input "checkbox" at bounding box center [0, 0] width 0 height 0
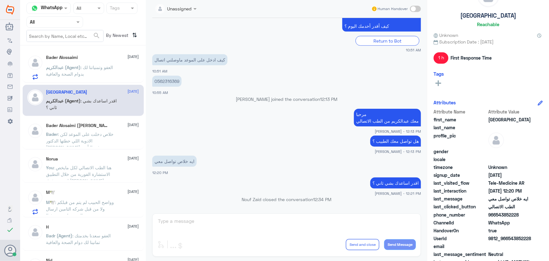
click at [86, 64] on p "عبدالكريم (Agent) : العفو وتمنياتنا لك بدوام الصحة والعافية" at bounding box center [81, 72] width 71 height 16
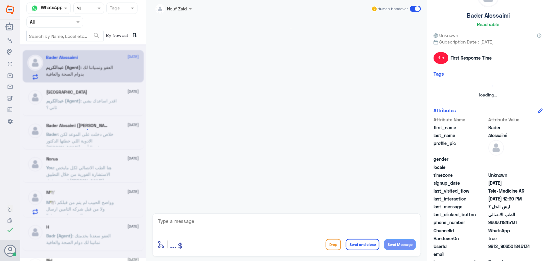
scroll to position [293, 0]
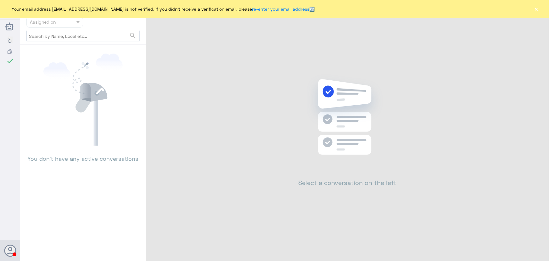
click at [539, 8] on button "×" at bounding box center [536, 9] width 6 height 6
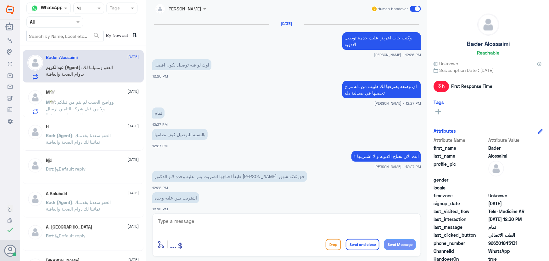
scroll to position [293, 0]
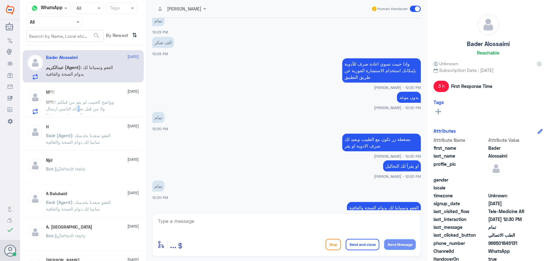
click at [78, 108] on span ": وواضح الحبيب لم يتم من قبلكم ولا من قبل شركه التامين ارسال الوصفه لهم وصرفهاا" at bounding box center [80, 108] width 68 height 19
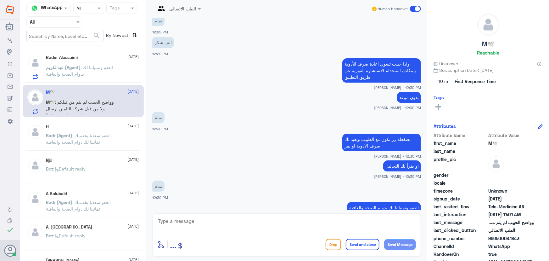
click at [79, 135] on span ": العفو سعدنا بخدمتك تمانينا لك دوام الصحة والعافية" at bounding box center [78, 138] width 65 height 12
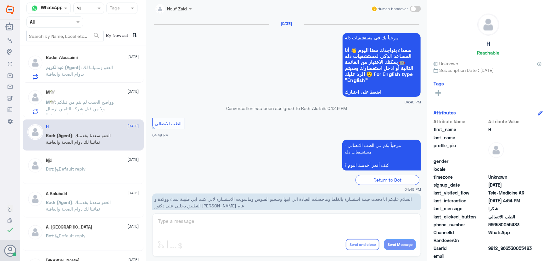
scroll to position [300, 0]
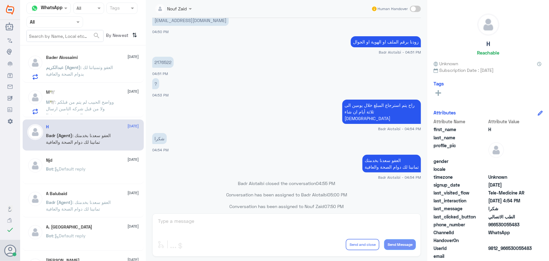
click at [78, 107] on span ": وواضح الحبيب لم يتم من قبلكم ولا من قبل شركه التامين ارسال الوصفه لهم وصرفهاا" at bounding box center [80, 108] width 68 height 19
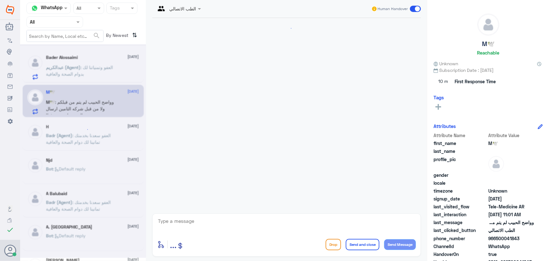
scroll to position [532, 0]
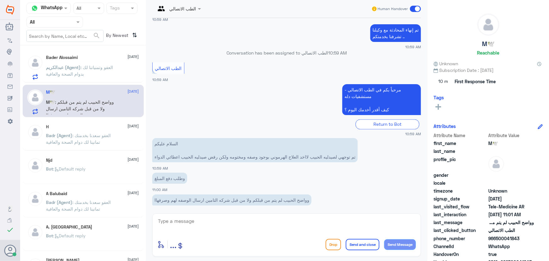
drag, startPoint x: 186, startPoint y: 133, endPoint x: 178, endPoint y: 206, distance: 73.7
click at [178, 206] on div "[DATE] منى صايم [PERSON_NAME] 1019523750 0500041843 03:04 PM اعتذر .. لم استطع …" at bounding box center [286, 114] width 275 height 192
click at [178, 206] on div "وواضح الحبيب لم يتم من قبلكم ولا من قبل شركه التامين ارسال الوصفه لهم وصرفهاا 1…" at bounding box center [286, 203] width 269 height 21
click at [228, 225] on textarea at bounding box center [286, 223] width 259 height 15
click at [78, 68] on span "عبدالكريم (Agent)" at bounding box center [63, 67] width 35 height 5
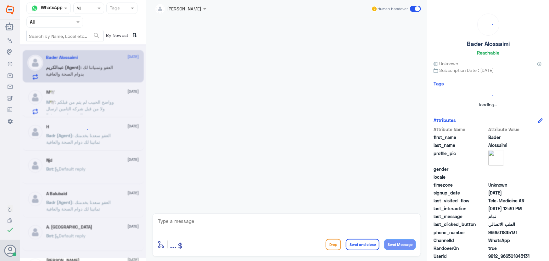
scroll to position [293, 0]
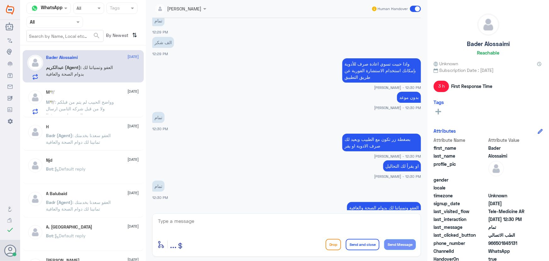
click at [91, 99] on span ": وواضح الحبيب لم يتم من قبلكم ولا من قبل شركه التامين ارسال الوصفه لهم وصرفهاا" at bounding box center [80, 108] width 68 height 19
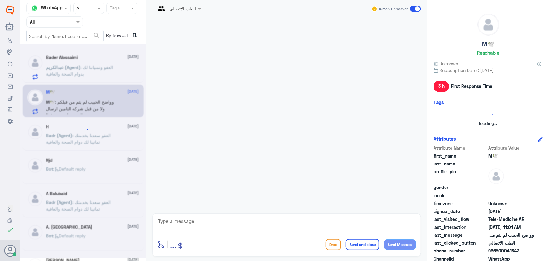
scroll to position [532, 0]
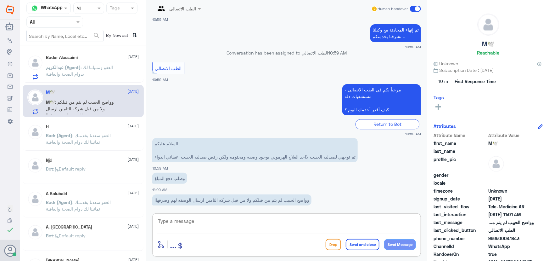
click at [230, 221] on textarea at bounding box center [286, 223] width 259 height 15
click at [316, 221] on textarea at bounding box center [286, 223] width 259 height 15
paste textarea "مرحباً معك نوف من الطب الاتصالي"
type textarea "مرحباً معك نوف من الطب الاتصالي"
click at [393, 242] on button "Send Message" at bounding box center [400, 244] width 32 height 11
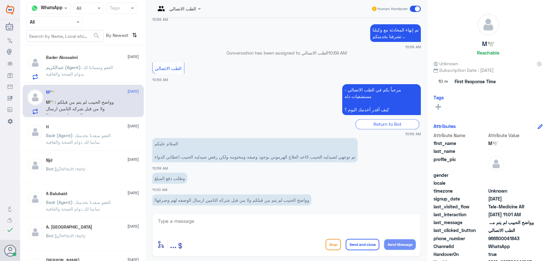
scroll to position [552, 0]
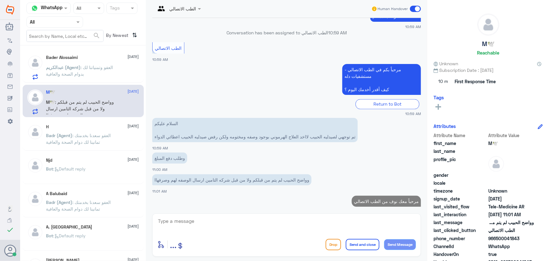
drag, startPoint x: 303, startPoint y: 222, endPoint x: 289, endPoint y: 213, distance: 16.4
click at [302, 222] on textarea at bounding box center [286, 223] width 259 height 15
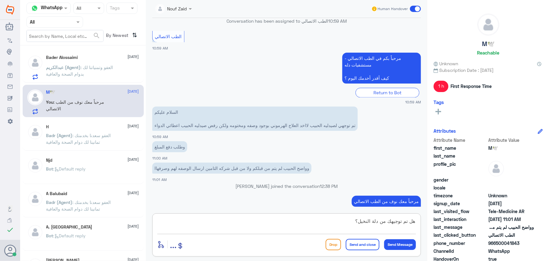
type textarea "هل تم توجيهك من دلة النخيل؟"
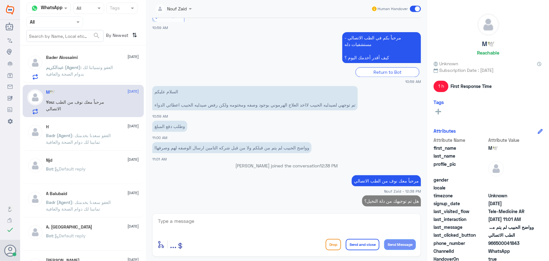
drag, startPoint x: 497, startPoint y: 241, endPoint x: 522, endPoint y: 245, distance: 25.7
click at [522, 245] on span "966500041843" at bounding box center [511, 242] width 46 height 7
copy span "500041843"
click at [309, 97] on p "السلام عليكم تم توجهي لصيدليه الحبيب لااخد العلاج الهرموني بوجود وصفه ومختومه و…" at bounding box center [254, 98] width 205 height 24
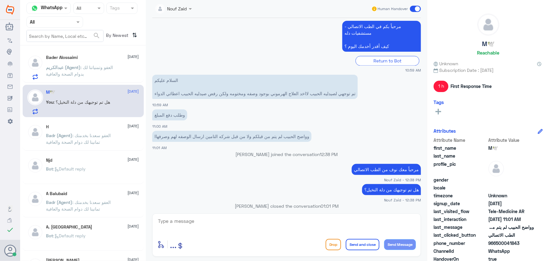
click at [79, 54] on div "Bader Alossaimi [DATE][PERSON_NAME] (Agent) : العفو وتمنياتنا لك بدوام الصحة وا…" at bounding box center [83, 66] width 121 height 32
click at [85, 65] on span ": العفو وتمنياتنا لك بدوام الصحة والعافية" at bounding box center [79, 71] width 67 height 12
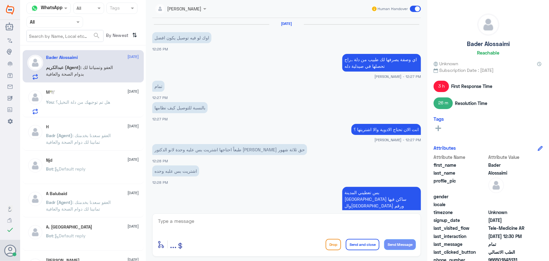
scroll to position [278, 0]
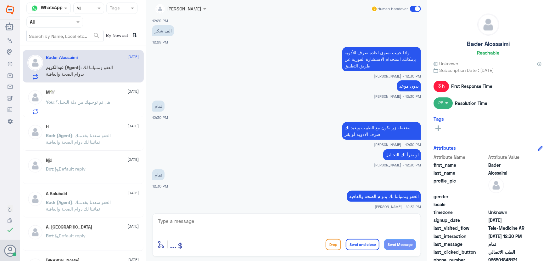
click at [87, 101] on span ": هل تم توجيهك من دلة النخيل؟" at bounding box center [82, 101] width 57 height 5
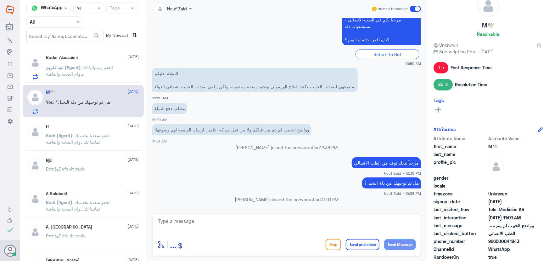
scroll to position [28, 0]
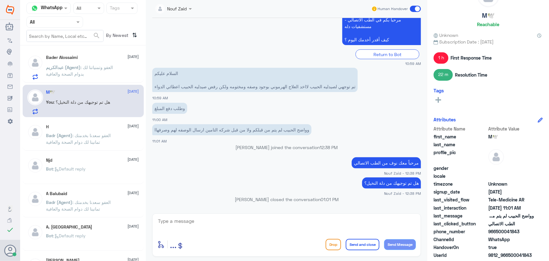
drag, startPoint x: 496, startPoint y: 230, endPoint x: 532, endPoint y: 233, distance: 36.0
click at [532, 233] on span "966500041843" at bounding box center [511, 231] width 46 height 7
copy span "500041843"
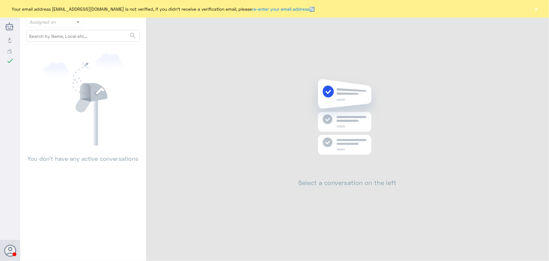
click at [532, 10] on div "Your email address [EMAIL_ADDRESS][DOMAIN_NAME] is not verified, if you didn't …" at bounding box center [274, 9] width 549 height 18
click at [538, 9] on button "×" at bounding box center [536, 9] width 6 height 6
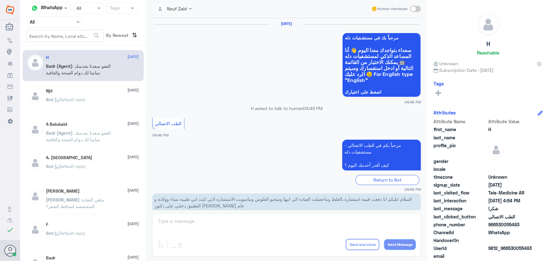
scroll to position [300, 0]
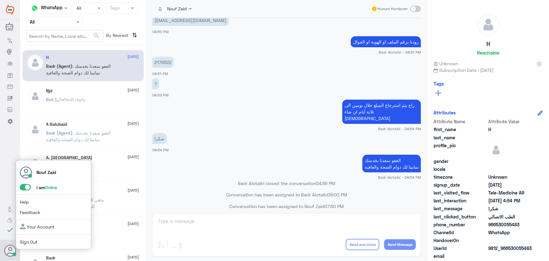
click at [25, 182] on div "Nouf Zaid I am Online Help Feedback Your Account Sign Out" at bounding box center [54, 204] width 76 height 89
click at [25, 187] on span at bounding box center [25, 187] width 11 height 6
click at [0, 0] on input "checkbox" at bounding box center [0, 0] width 0 height 0
click at [24, 188] on span at bounding box center [25, 187] width 11 height 6
click at [0, 0] on input "checkbox" at bounding box center [0, 0] width 0 height 0
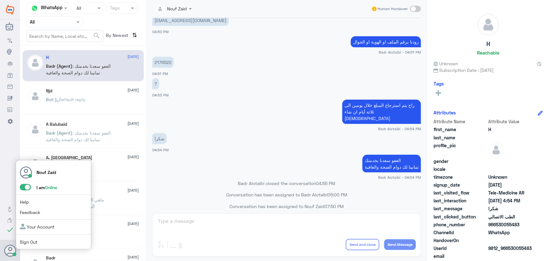
click at [22, 186] on span at bounding box center [25, 187] width 11 height 6
click at [0, 0] on input "checkbox" at bounding box center [0, 0] width 0 height 0
click at [28, 188] on span at bounding box center [25, 187] width 11 height 6
click at [0, 0] on input "checkbox" at bounding box center [0, 0] width 0 height 0
drag, startPoint x: 2, startPoint y: 252, endPoint x: 4, endPoint y: 245, distance: 7.0
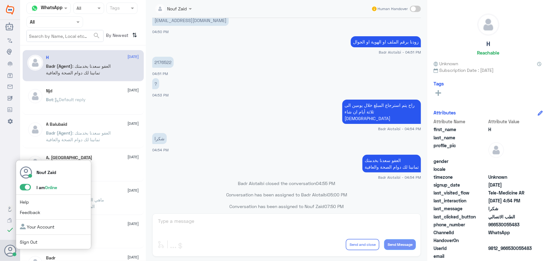
click at [2, 250] on div "Nouf Zaid I am Online Help Feedback Your Account Sign Out" at bounding box center [10, 249] width 20 height 21
click at [25, 185] on span at bounding box center [25, 187] width 11 height 6
click at [0, 0] on input "checkbox" at bounding box center [0, 0] width 0 height 0
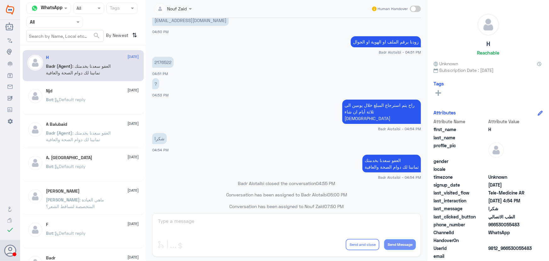
click at [221, 82] on app-msgs-text "?" at bounding box center [286, 84] width 269 height 12
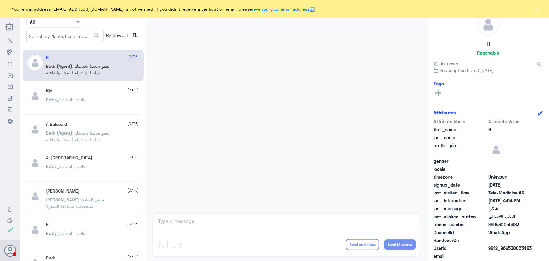
click at [538, 6] on button "×" at bounding box center [536, 9] width 6 height 6
click at [533, 11] on div "Your email address [EMAIL_ADDRESS][DOMAIN_NAME] is not verified, if you didn't …" at bounding box center [274, 9] width 549 height 18
click at [534, 9] on button "×" at bounding box center [536, 9] width 6 height 6
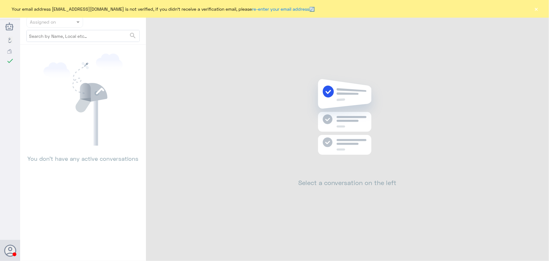
click at [537, 8] on button "×" at bounding box center [536, 9] width 6 height 6
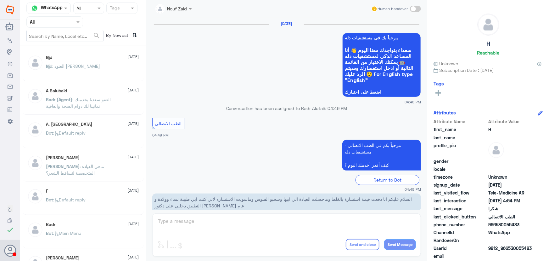
scroll to position [300, 0]
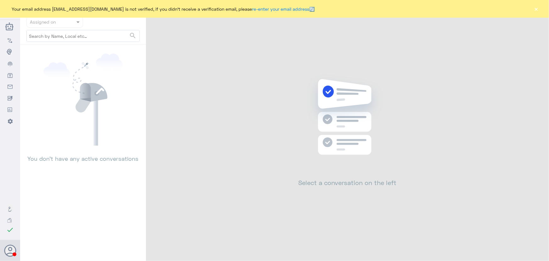
click at [536, 12] on button "×" at bounding box center [536, 9] width 6 height 6
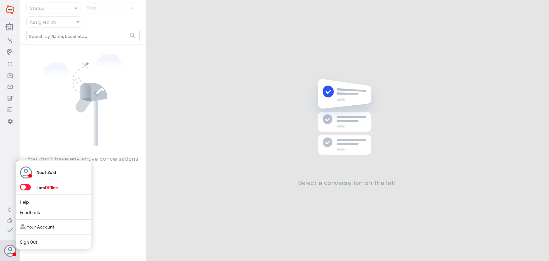
click at [26, 186] on span at bounding box center [25, 187] width 11 height 6
click at [0, 0] on input "checkbox" at bounding box center [0, 0] width 0 height 0
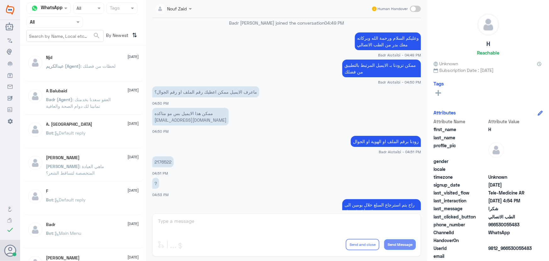
scroll to position [300, 0]
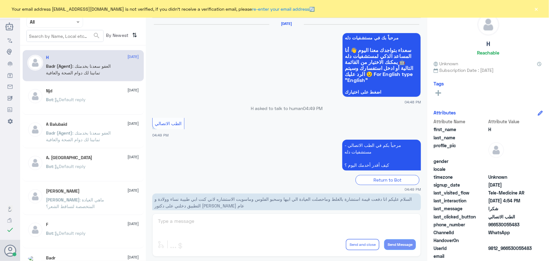
scroll to position [300, 0]
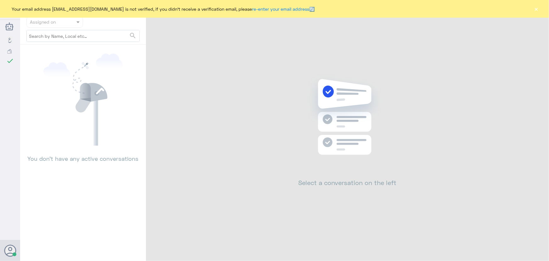
click at [537, 6] on div "Your email address [EMAIL_ADDRESS][DOMAIN_NAME] is not verified, if you didn't …" at bounding box center [274, 9] width 549 height 18
click at [537, 7] on button "×" at bounding box center [536, 9] width 6 height 6
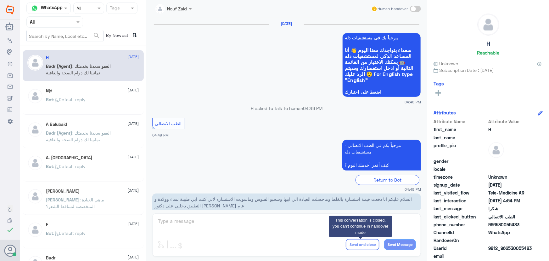
scroll to position [300, 0]
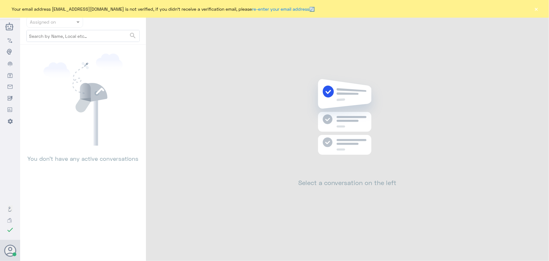
click at [538, 8] on button "×" at bounding box center [536, 9] width 6 height 6
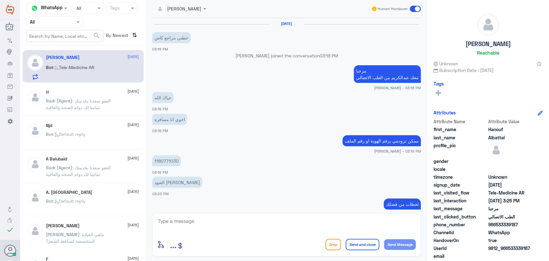
scroll to position [313, 0]
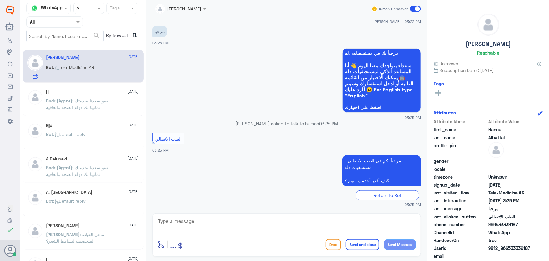
click at [232, 218] on textarea at bounding box center [286, 223] width 259 height 15
click at [216, 226] on textarea at bounding box center [286, 223] width 259 height 15
click at [390, 223] on textarea at bounding box center [286, 223] width 259 height 15
paste textarea "مرحباً معك نوف من الطب الاتصالي كيف اقدر أساعدك؟"
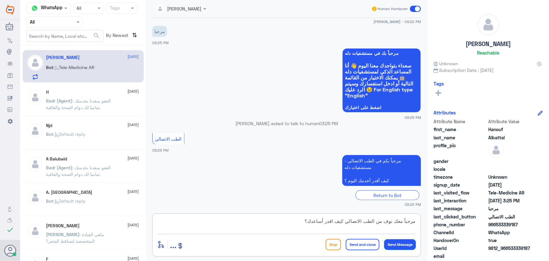
type textarea "مرحباً معك نوف من الطب الاتصالي كيف اقدر أساعدك؟"
click at [399, 248] on button "Send Message" at bounding box center [400, 244] width 32 height 11
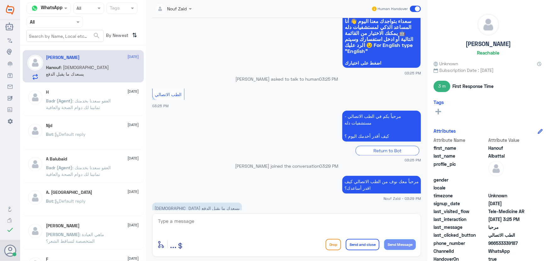
scroll to position [577, 0]
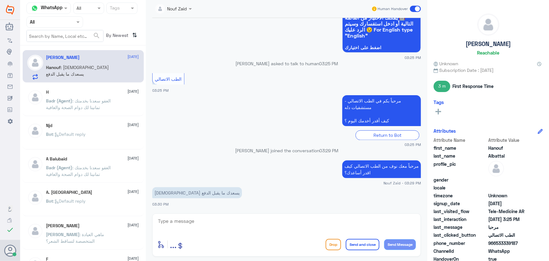
click at [243, 213] on div "Nouf Zaid Human Handover 31 Aug 2025 السلام عليكم 03:17 PM مرحباً بك في مستشفيا…" at bounding box center [286, 131] width 281 height 262
click at [245, 222] on textarea at bounding box center [286, 223] width 259 height 15
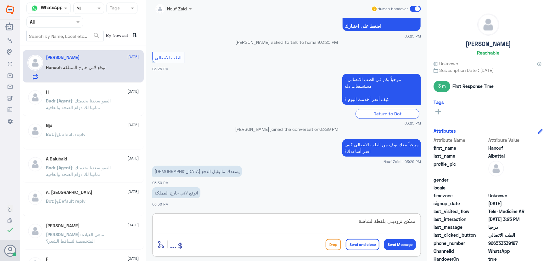
type textarea "ممكن تزوديني بلقطة لشاشة"
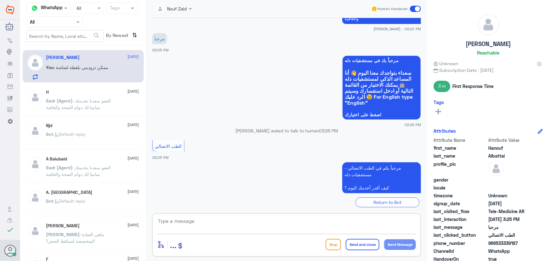
scroll to position [640, 0]
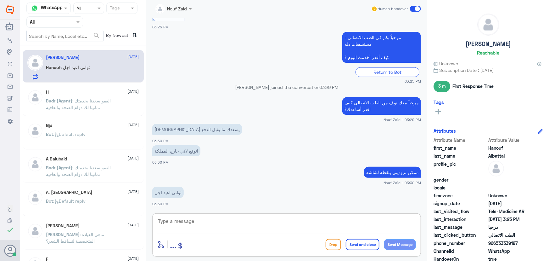
click at [339, 223] on textarea at bounding box center [286, 223] width 259 height 15
drag, startPoint x: 497, startPoint y: 243, endPoint x: 535, endPoint y: 242, distance: 38.1
click at [535, 242] on div "phone_number 966533339187" at bounding box center [488, 243] width 109 height 8
copy span "533339187"
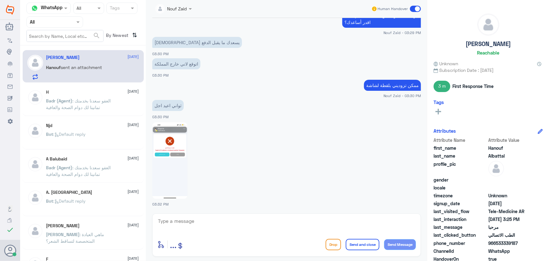
click at [177, 147] on img at bounding box center [169, 160] width 35 height 76
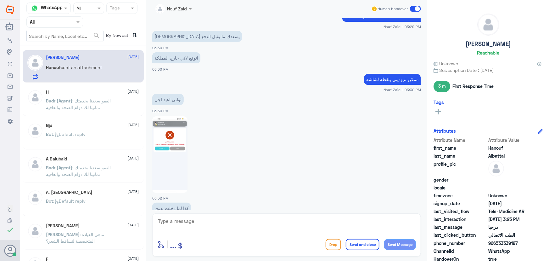
scroll to position [749, 0]
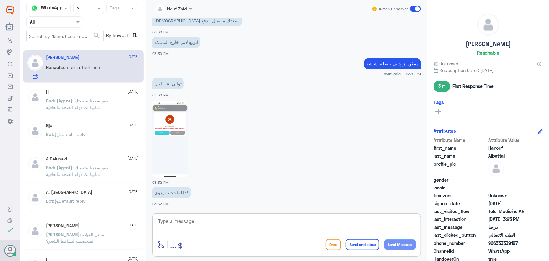
click at [211, 219] on textarea at bounding box center [286, 223] width 259 height 15
click at [198, 221] on textarea at bounding box center [286, 223] width 259 height 15
click at [233, 229] on textarea at bounding box center [286, 223] width 259 height 15
type textarea "ح"
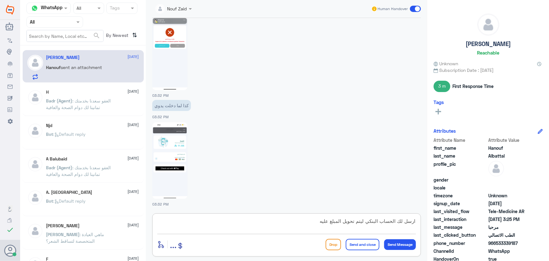
type textarea "ارسل لك الحساب البنكي ليتم تحويل المبلغ عليه"
drag, startPoint x: 306, startPoint y: 224, endPoint x: 452, endPoint y: 216, distance: 145.3
click at [452, 216] on div "Channel WhatsApp Status × All Tags Agent Filter All search By Newest ⇅ Hanouf A…" at bounding box center [284, 131] width 529 height 262
type textarea "س"
drag, startPoint x: 497, startPoint y: 242, endPoint x: 520, endPoint y: 245, distance: 23.8
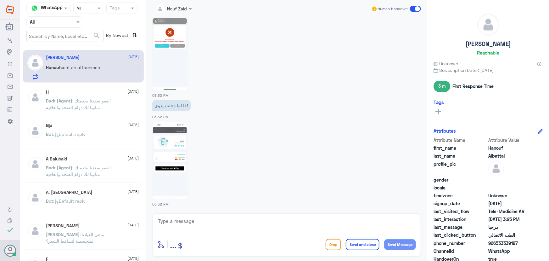
click at [520, 245] on span "966533339187" at bounding box center [511, 242] width 46 height 7
copy span "533339187"
click at [254, 231] on textarea at bounding box center [286, 223] width 259 height 15
type textarea "تم التواصل معك لفتح كشفية"
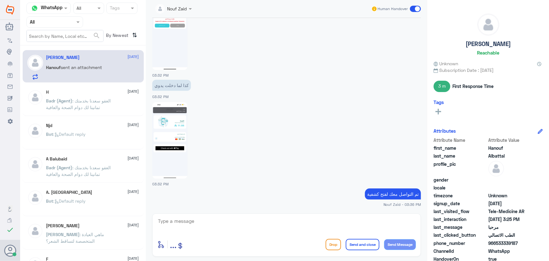
drag, startPoint x: 496, startPoint y: 243, endPoint x: 536, endPoint y: 247, distance: 40.8
click at [536, 247] on div "Attribute Name Attribute Value first_name Hanouf last_name Albattal profile_pic…" at bounding box center [488, 216] width 109 height 158
click at [513, 244] on span "966533339187" at bounding box center [511, 242] width 46 height 7
drag, startPoint x: 496, startPoint y: 242, endPoint x: 526, endPoint y: 241, distance: 29.6
click at [525, 241] on span "966533339187" at bounding box center [511, 242] width 46 height 7
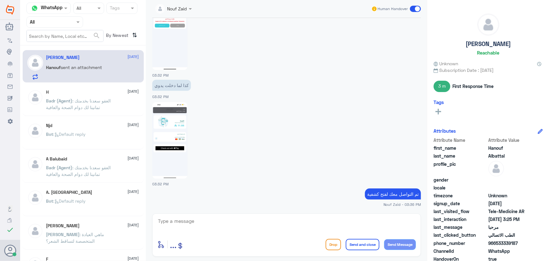
copy span "533339187"
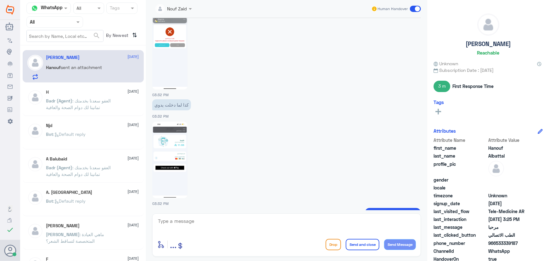
scroll to position [798, 0]
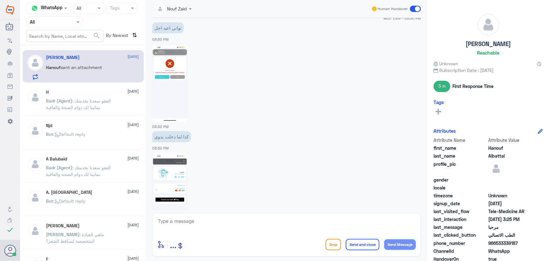
click at [170, 198] on img at bounding box center [169, 191] width 35 height 76
drag, startPoint x: 232, startPoint y: 229, endPoint x: 232, endPoint y: 225, distance: 4.1
click at [232, 227] on textarea at bounding box center [286, 223] width 259 height 15
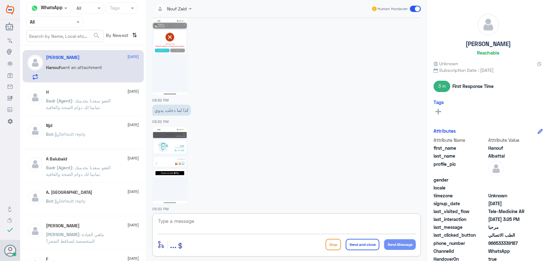
scroll to position [856, 0]
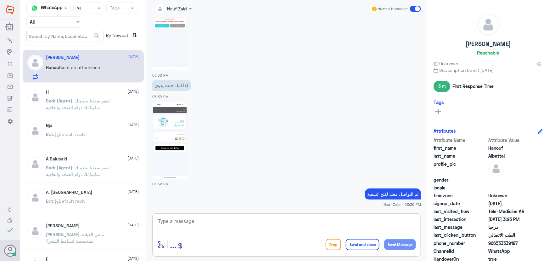
click at [413, 8] on span at bounding box center [415, 9] width 11 height 6
click at [0, 0] on input "checkbox" at bounding box center [0, 0] width 0 height 0
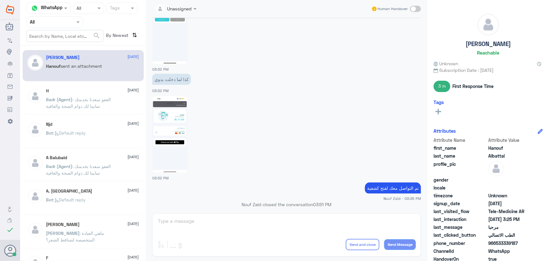
scroll to position [867, 0]
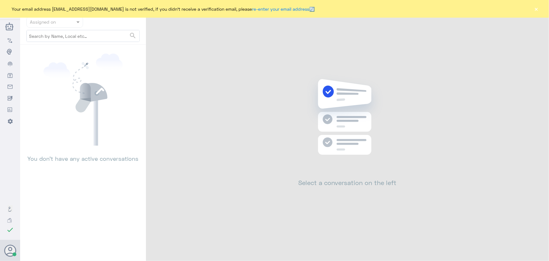
click at [537, 8] on button "×" at bounding box center [536, 9] width 6 height 6
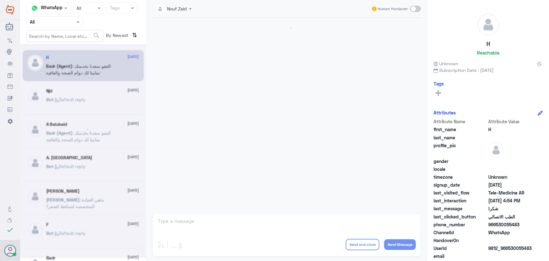
scroll to position [300, 0]
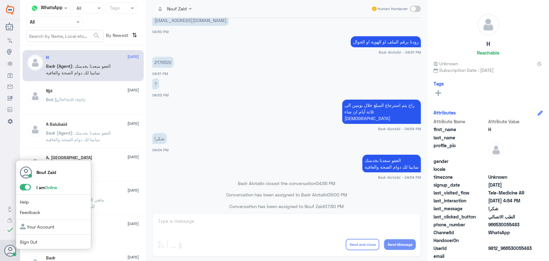
click at [20, 189] on span at bounding box center [25, 187] width 11 height 6
click at [0, 0] on input "checkbox" at bounding box center [0, 0] width 0 height 0
